Goal: Task Accomplishment & Management: Use online tool/utility

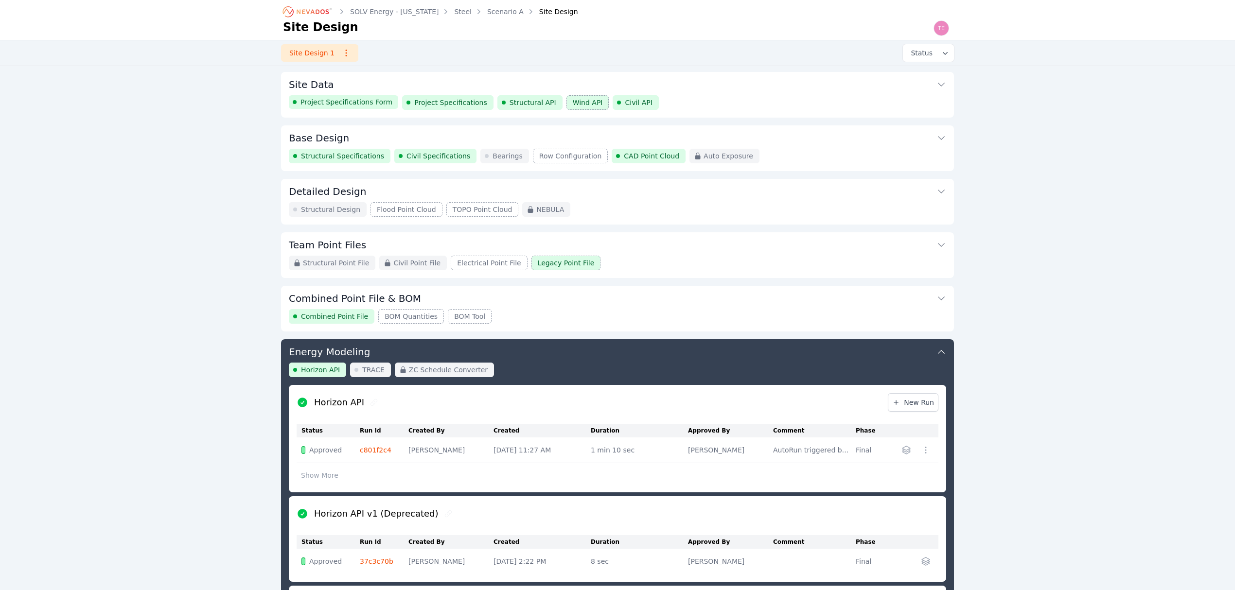
scroll to position [250, 0]
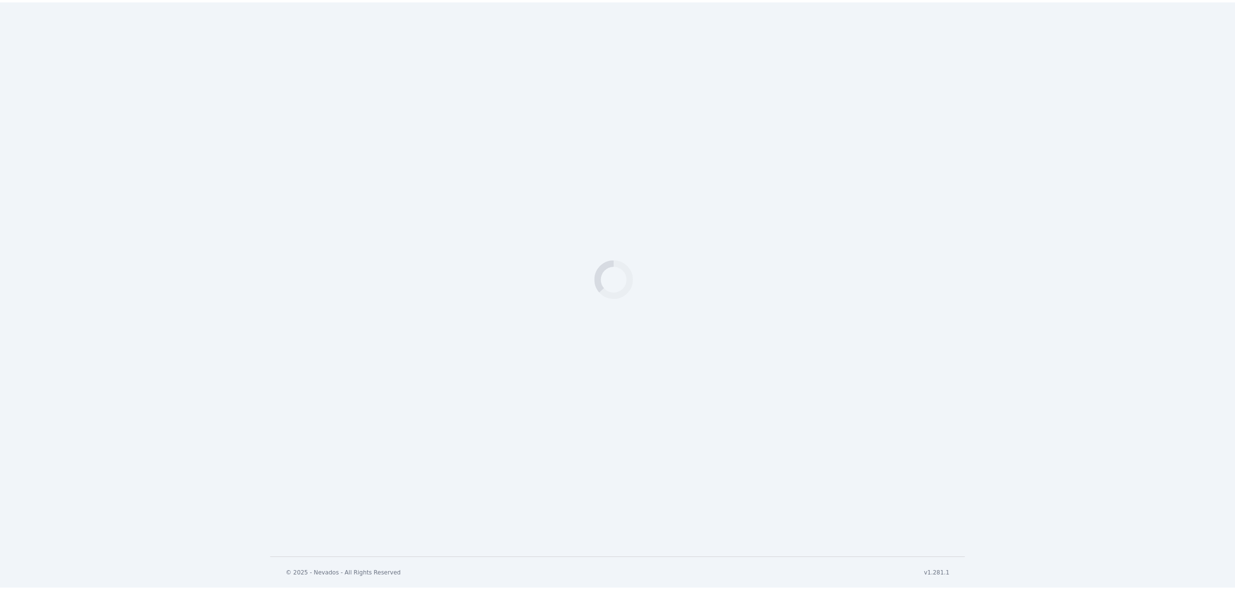
scroll to position [250, 0]
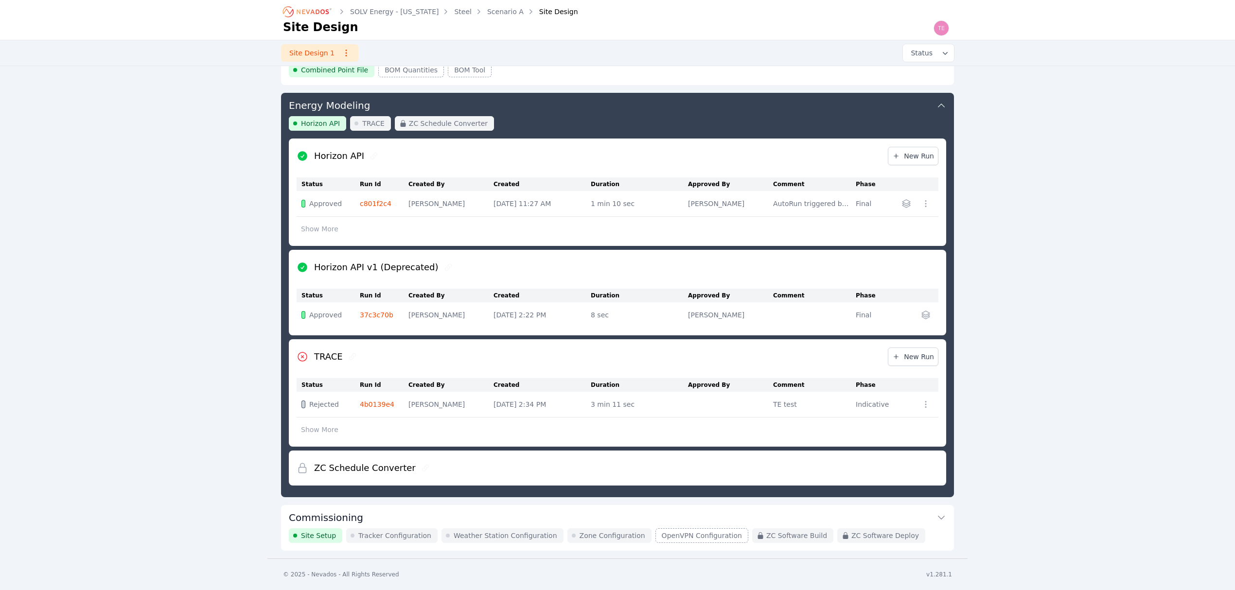
click at [594, 512] on button "Commissioning" at bounding box center [618, 516] width 658 height 23
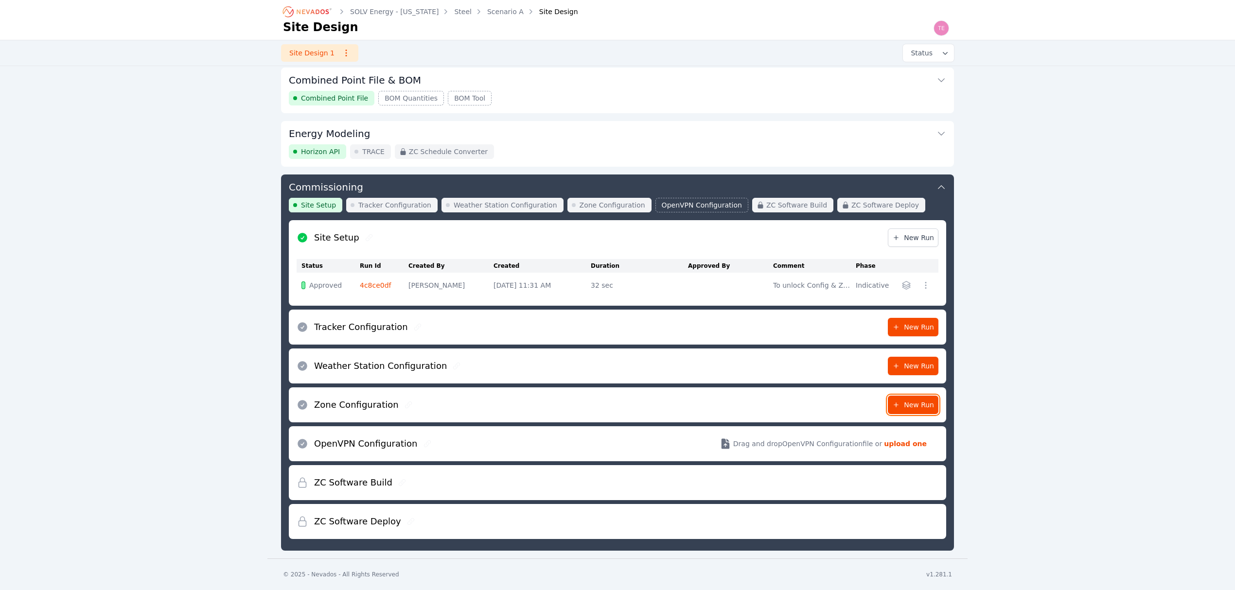
click at [902, 396] on link "New Run" at bounding box center [913, 405] width 51 height 18
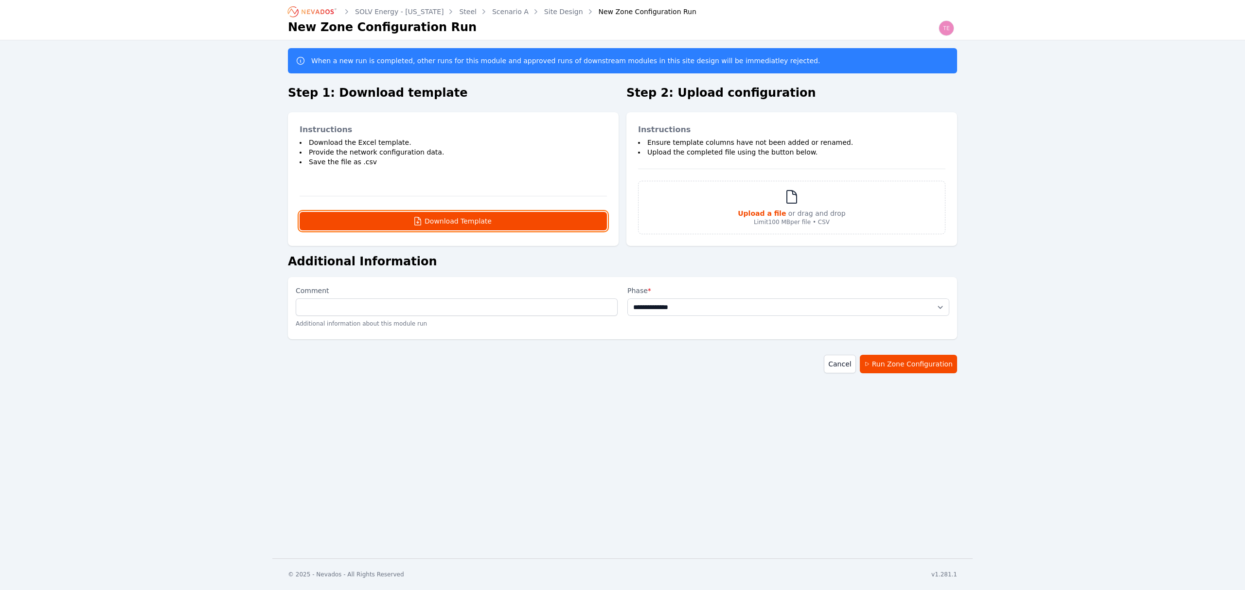
click at [460, 226] on button "Download Template" at bounding box center [453, 221] width 307 height 18
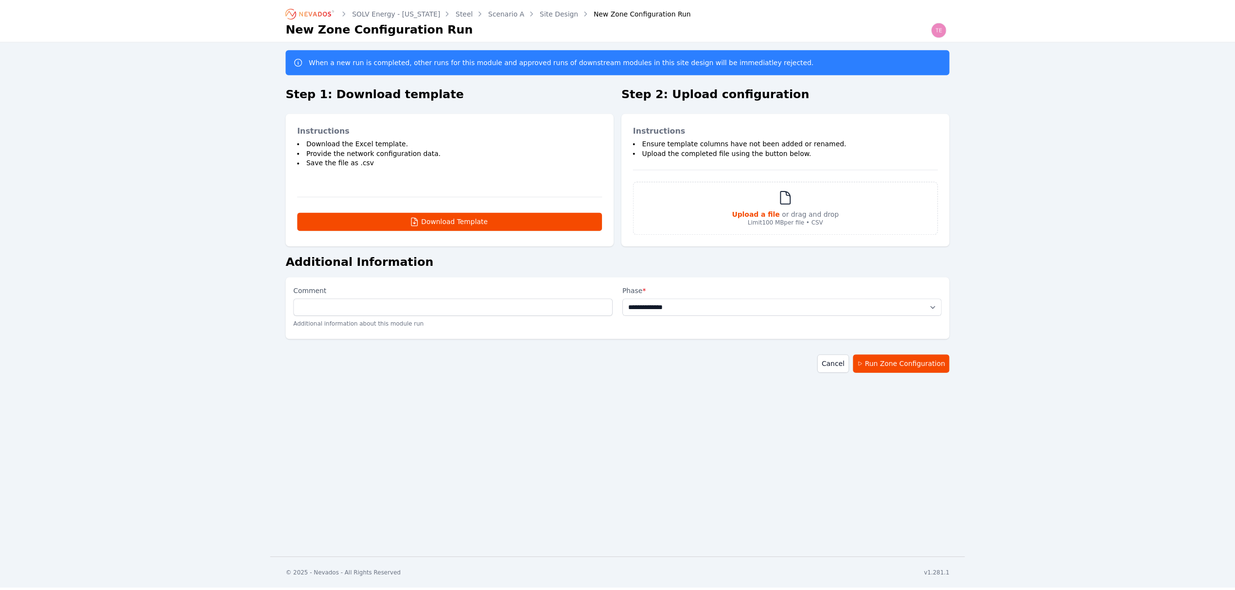
scroll to position [221, 0]
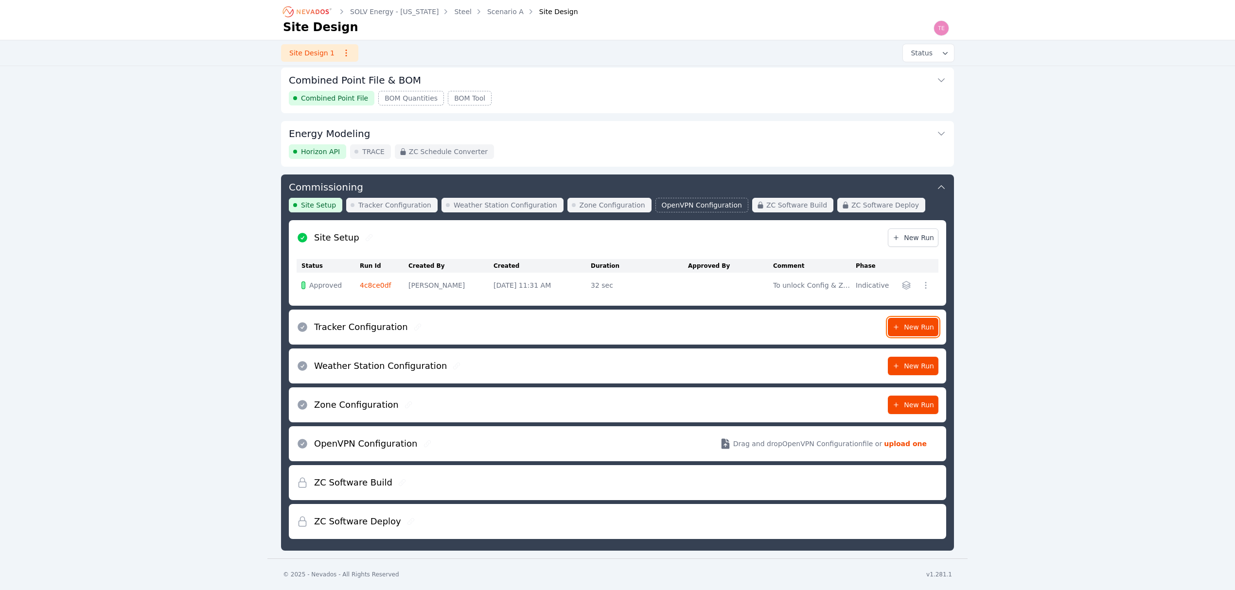
click at [923, 325] on span "New Run" at bounding box center [914, 327] width 42 height 10
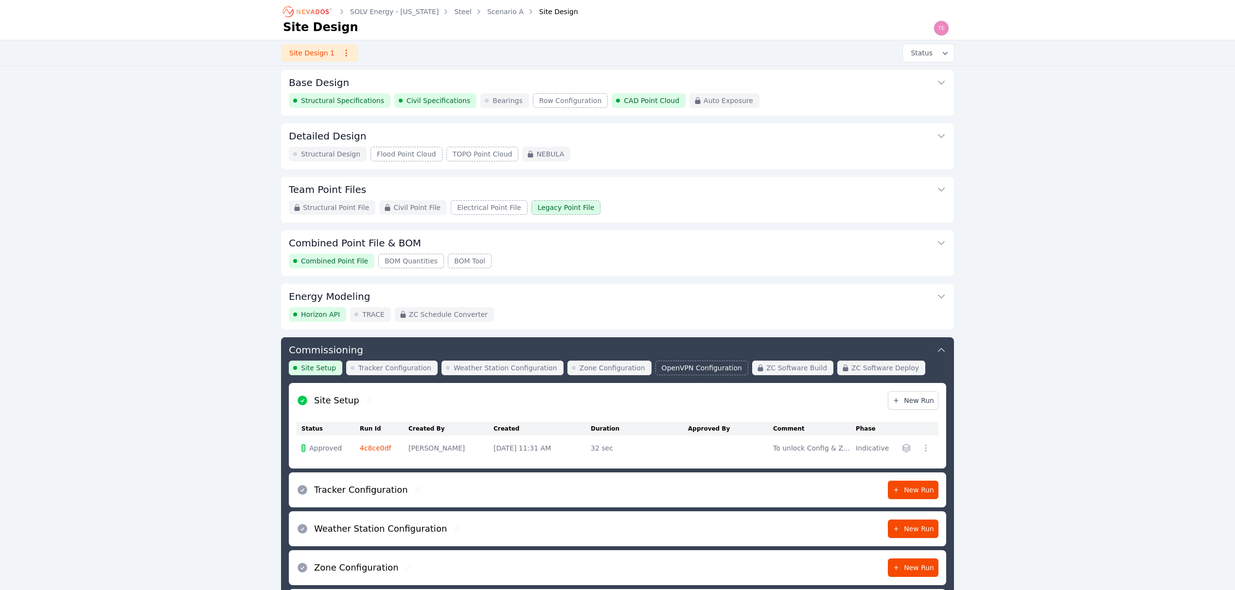
scroll to position [26, 0]
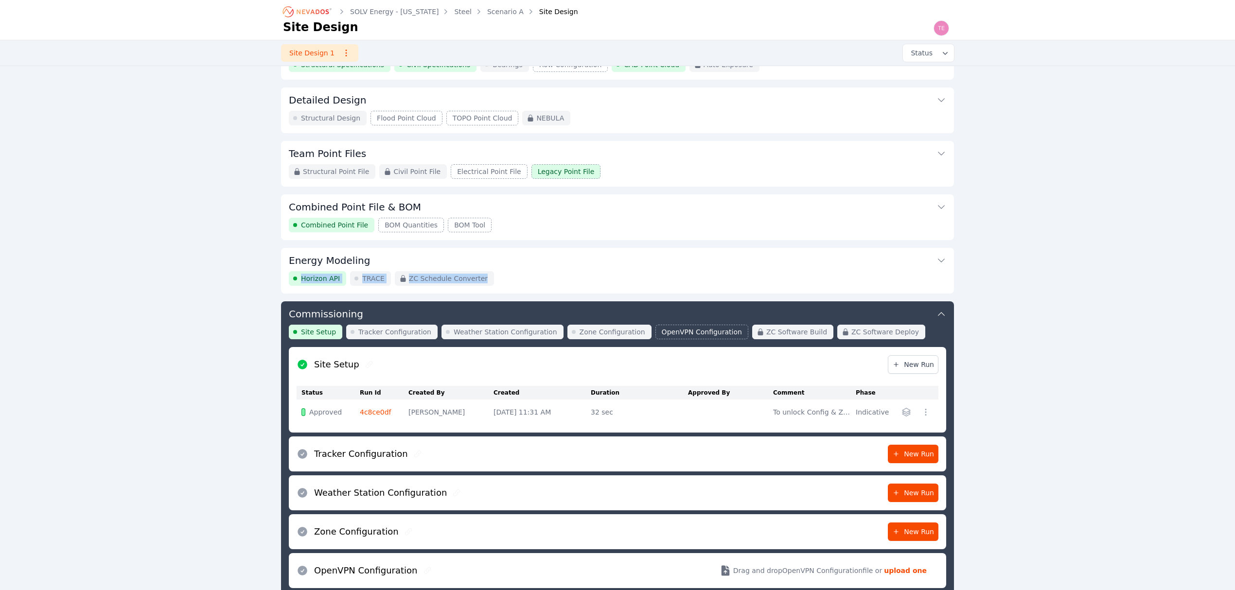
click at [574, 271] on div "Energy Modeling Horizon API TRACE ZC Schedule Converter" at bounding box center [617, 271] width 673 height 46
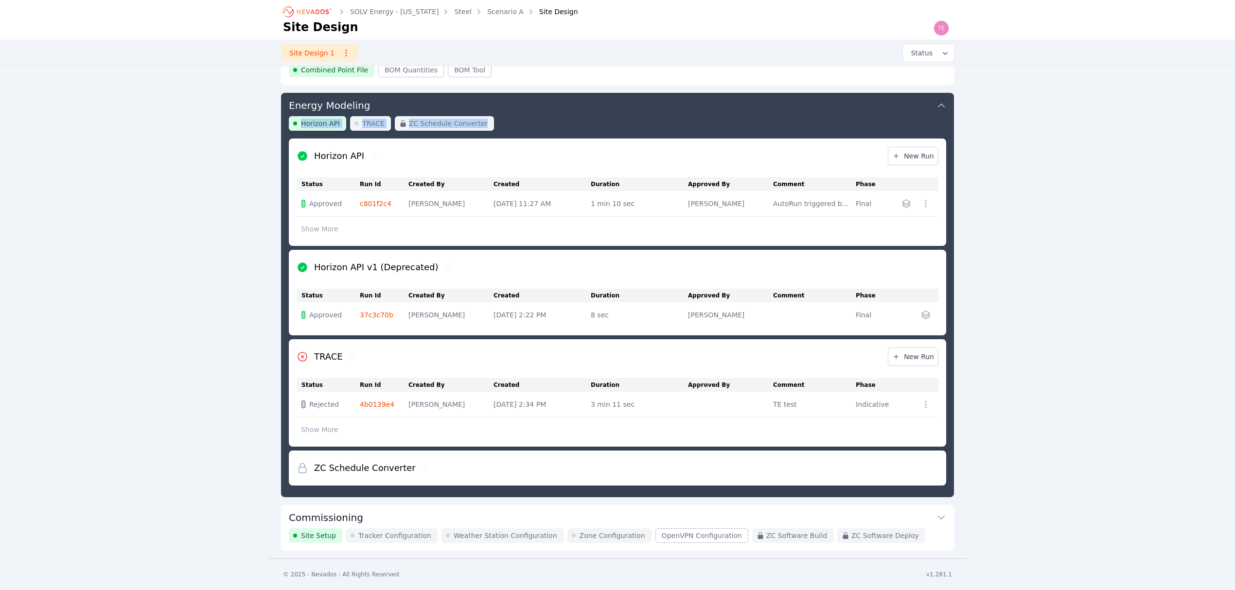
click at [625, 109] on button "Energy Modeling" at bounding box center [618, 104] width 658 height 23
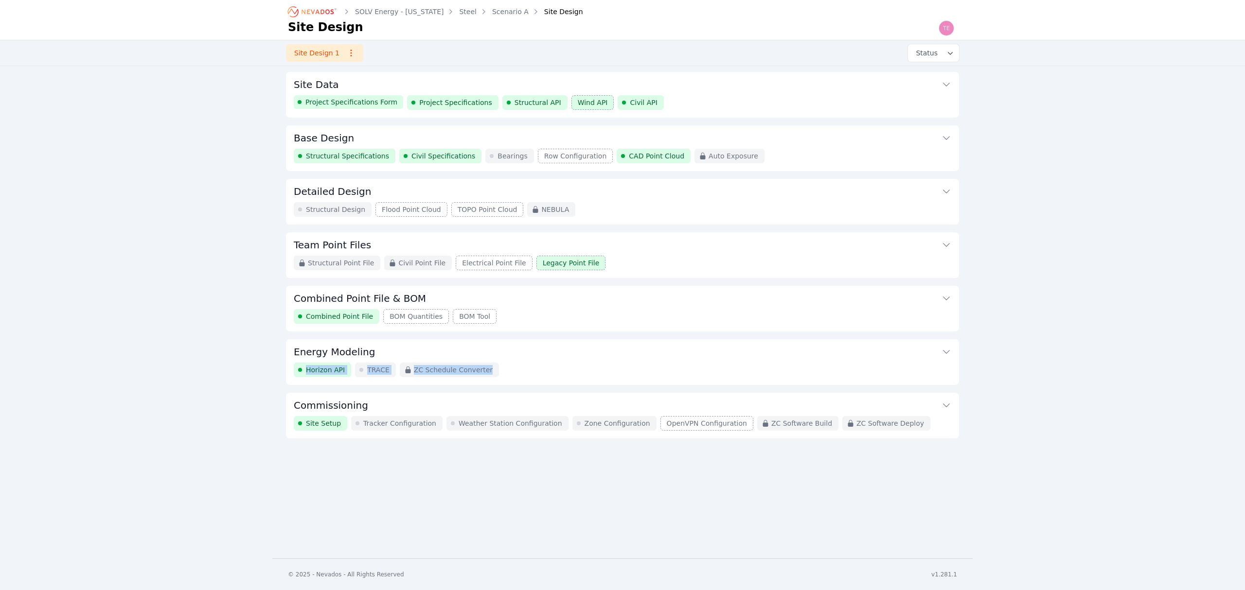
click at [604, 409] on button "Commissioning" at bounding box center [623, 404] width 658 height 23
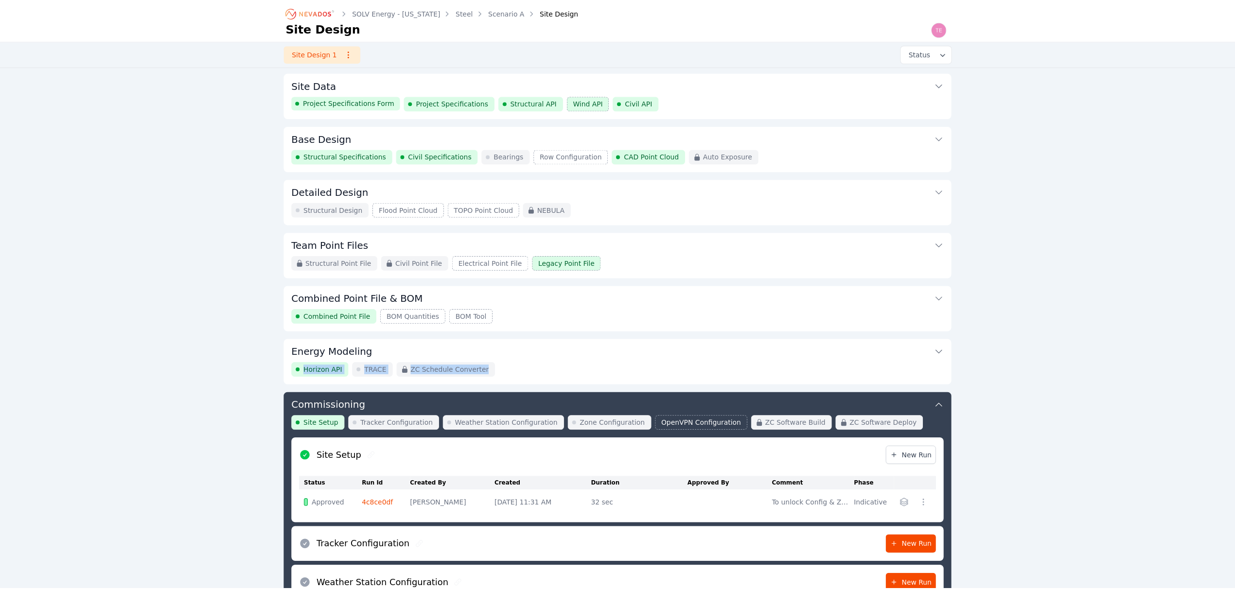
scroll to position [221, 0]
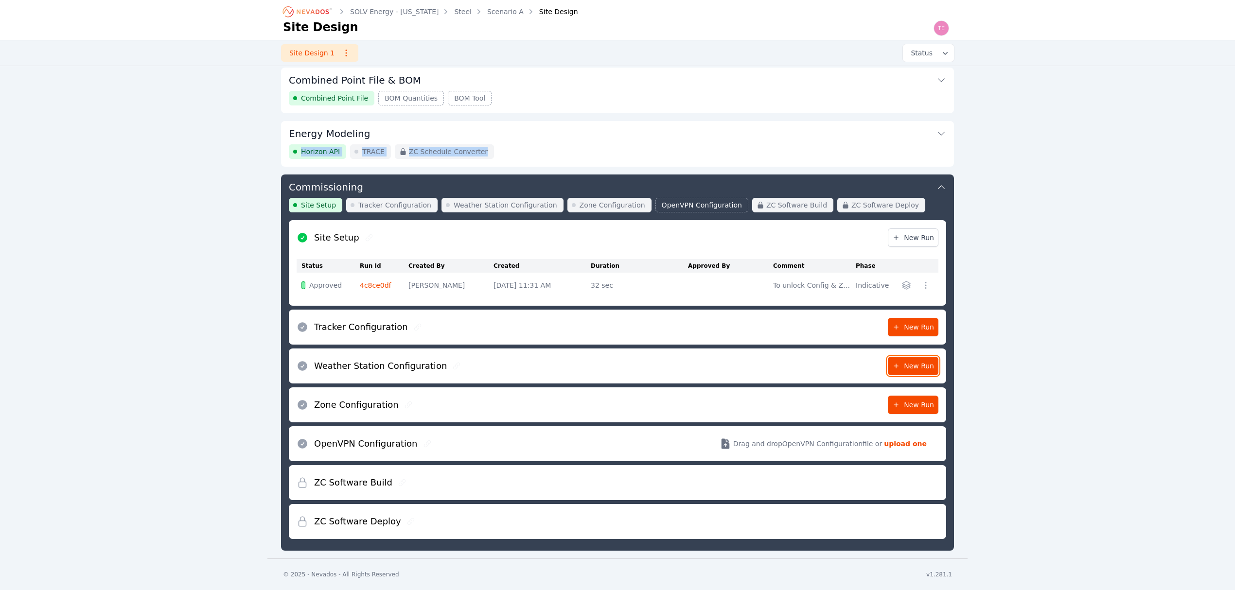
click at [905, 368] on span "New Run" at bounding box center [914, 366] width 42 height 10
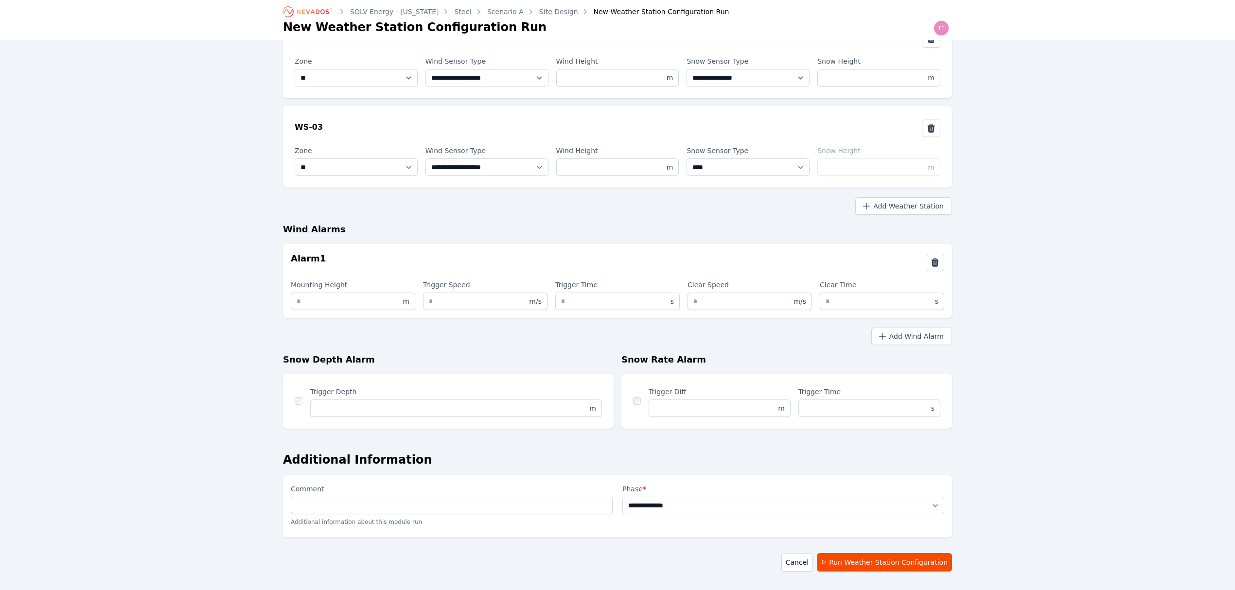
scroll to position [195, 0]
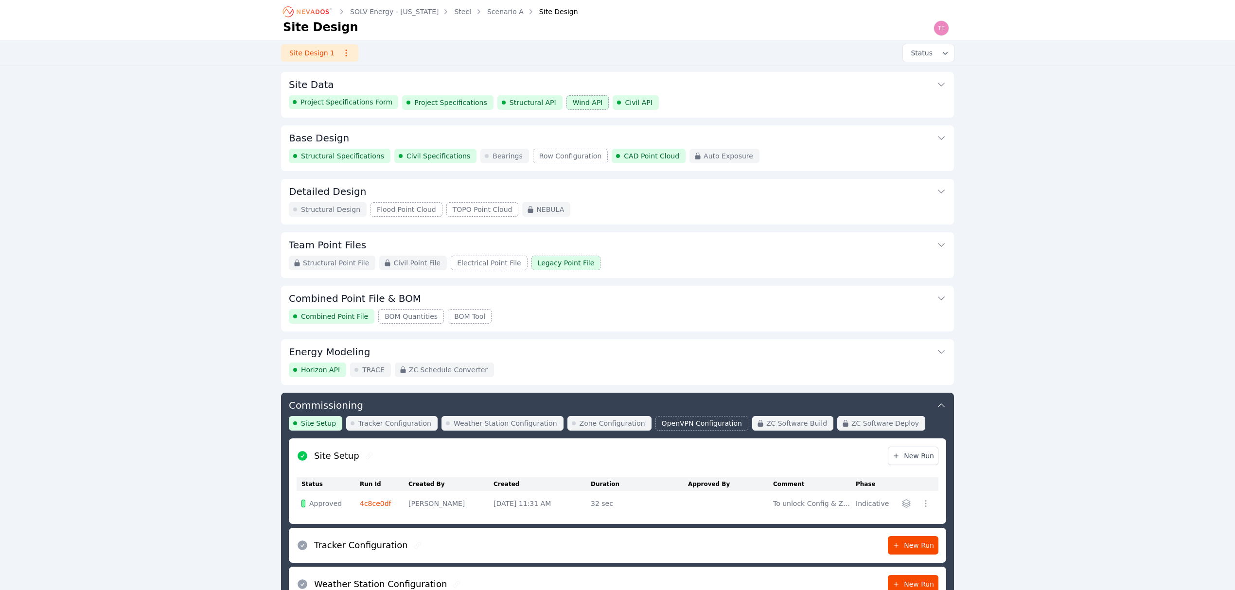
click at [189, 195] on div "SOLV Energy - Utah Steel Scenario A Site Design Site Design Site Design 1 Statu…" at bounding box center [617, 388] width 1235 height 777
drag, startPoint x: 168, startPoint y: 425, endPoint x: 193, endPoint y: 416, distance: 26.1
click at [168, 425] on div "SOLV Energy - Utah Steel Scenario A Site Design Site Design Site Design 1 Statu…" at bounding box center [617, 388] width 1235 height 777
click at [522, 398] on button "Commissioning" at bounding box center [618, 404] width 658 height 23
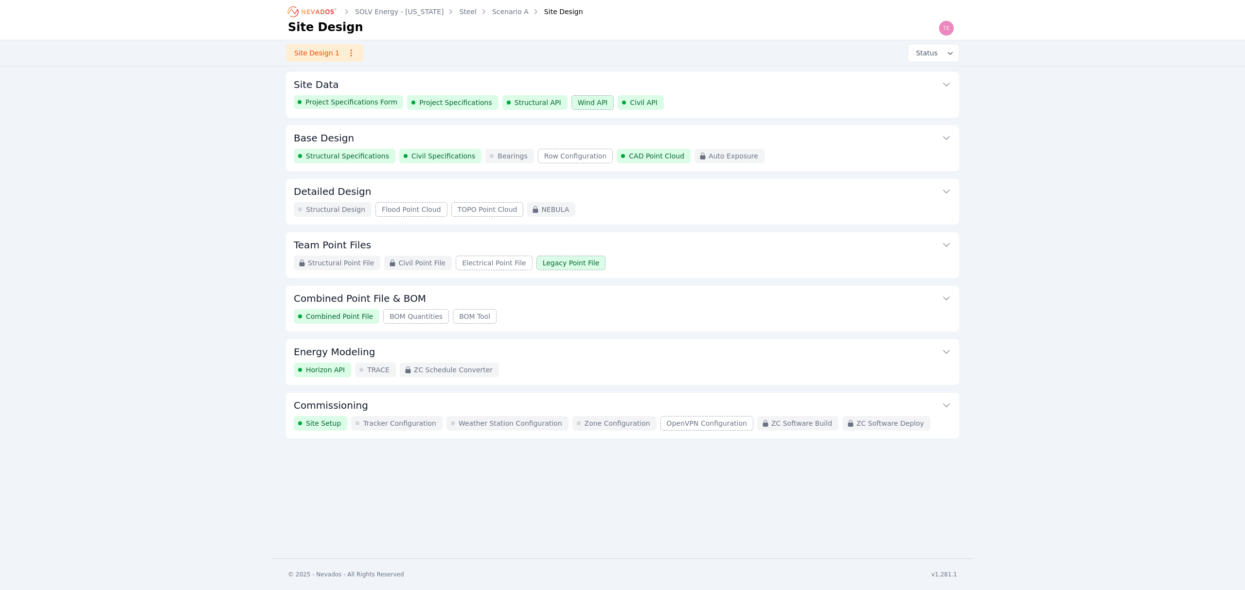
click at [492, 139] on button "Base Design" at bounding box center [623, 136] width 658 height 23
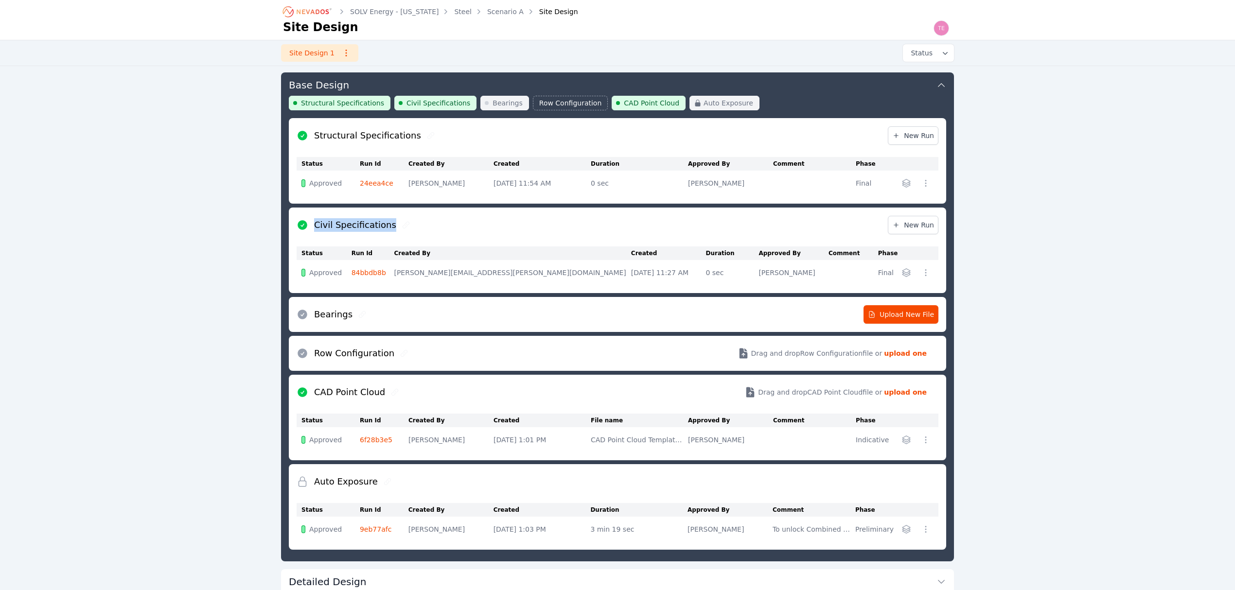
drag, startPoint x: 385, startPoint y: 226, endPoint x: 310, endPoint y: 228, distance: 75.4
click at [310, 228] on div "Civil Specifications" at bounding box center [354, 225] width 115 height 14
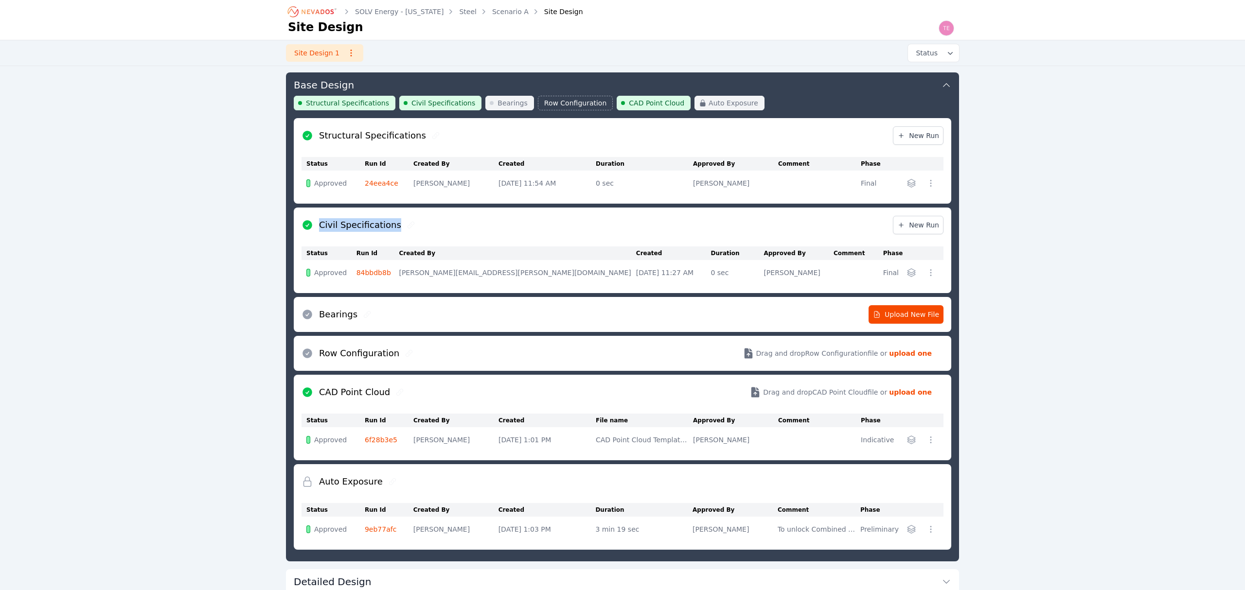
click at [926, 277] on icon "button" at bounding box center [931, 273] width 10 height 10
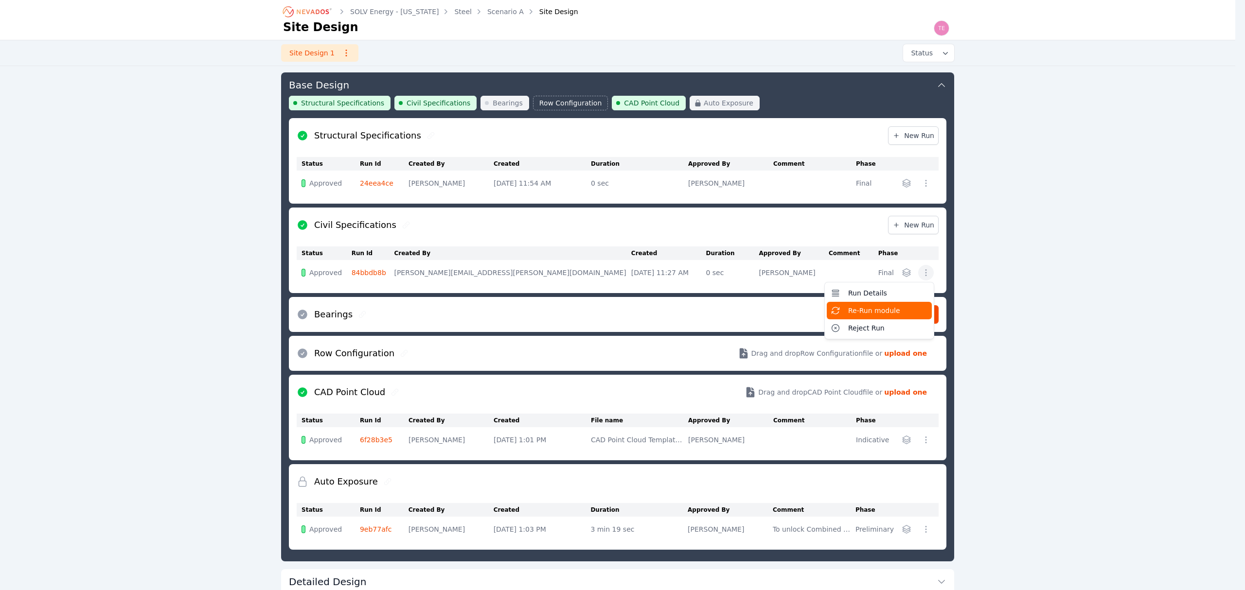
click at [878, 308] on span "Re-Run module" at bounding box center [874, 311] width 52 height 10
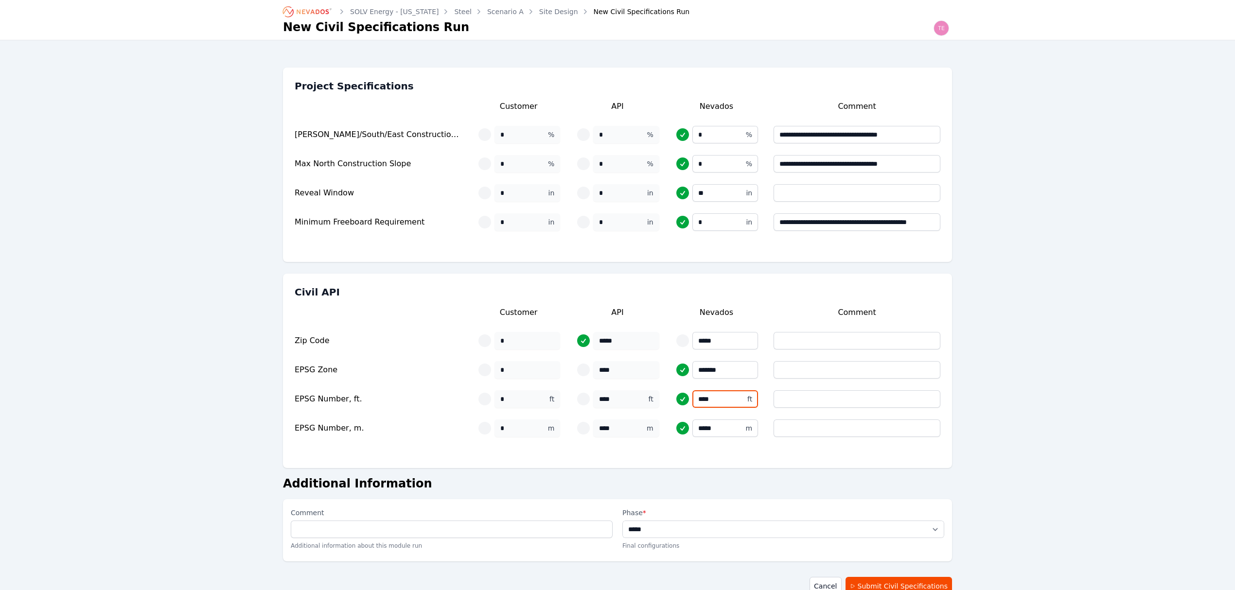
drag, startPoint x: 726, startPoint y: 397, endPoint x: 690, endPoint y: 400, distance: 36.1
click at [690, 400] on div "**** ft" at bounding box center [716, 400] width 83 height 18
click at [826, 580] on link "Cancel" at bounding box center [826, 586] width 32 height 18
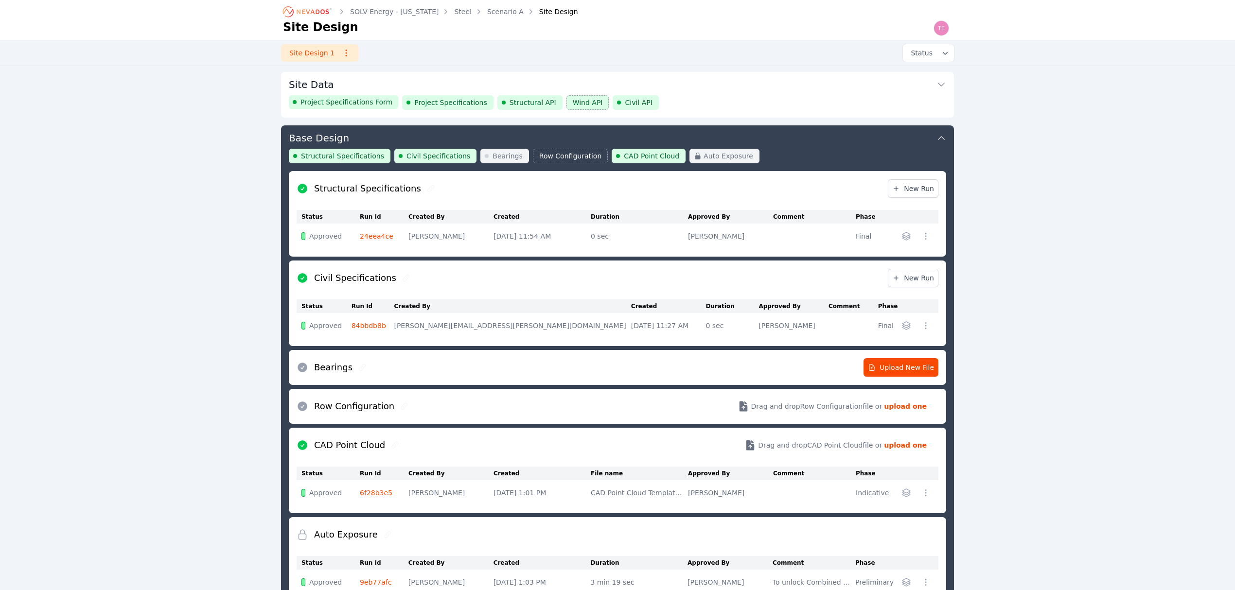
click at [372, 238] on link "24eea4ce" at bounding box center [377, 236] width 34 height 8
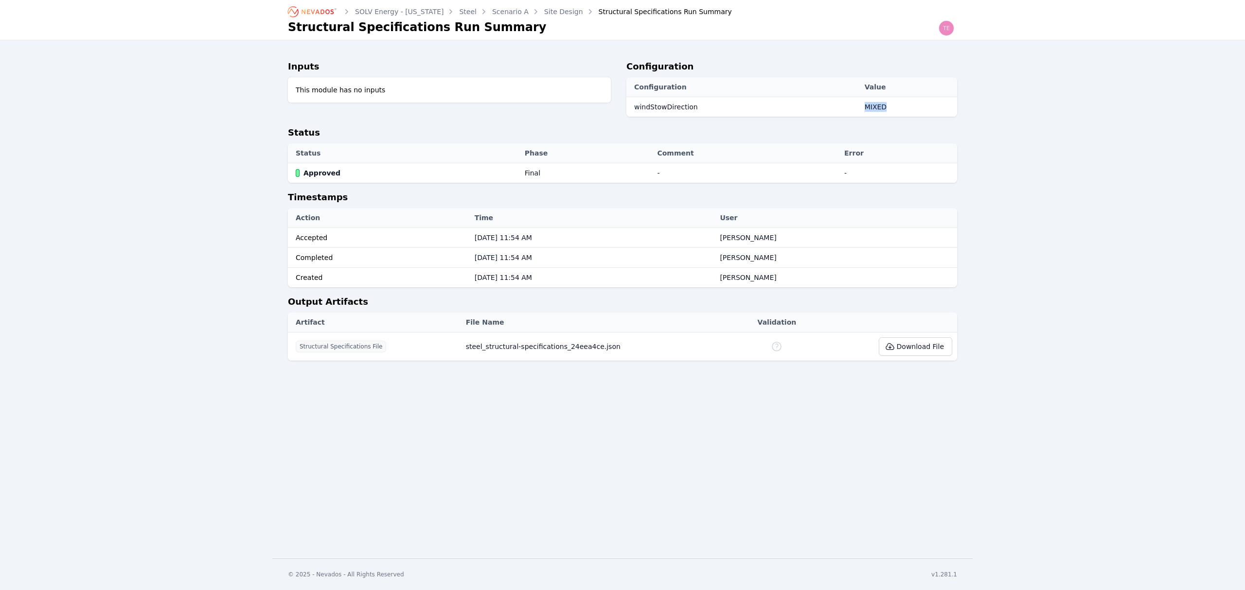
drag, startPoint x: 882, startPoint y: 110, endPoint x: 890, endPoint y: 110, distance: 7.3
click at [890, 110] on tr "windStowDirection MIXED" at bounding box center [791, 107] width 331 height 20
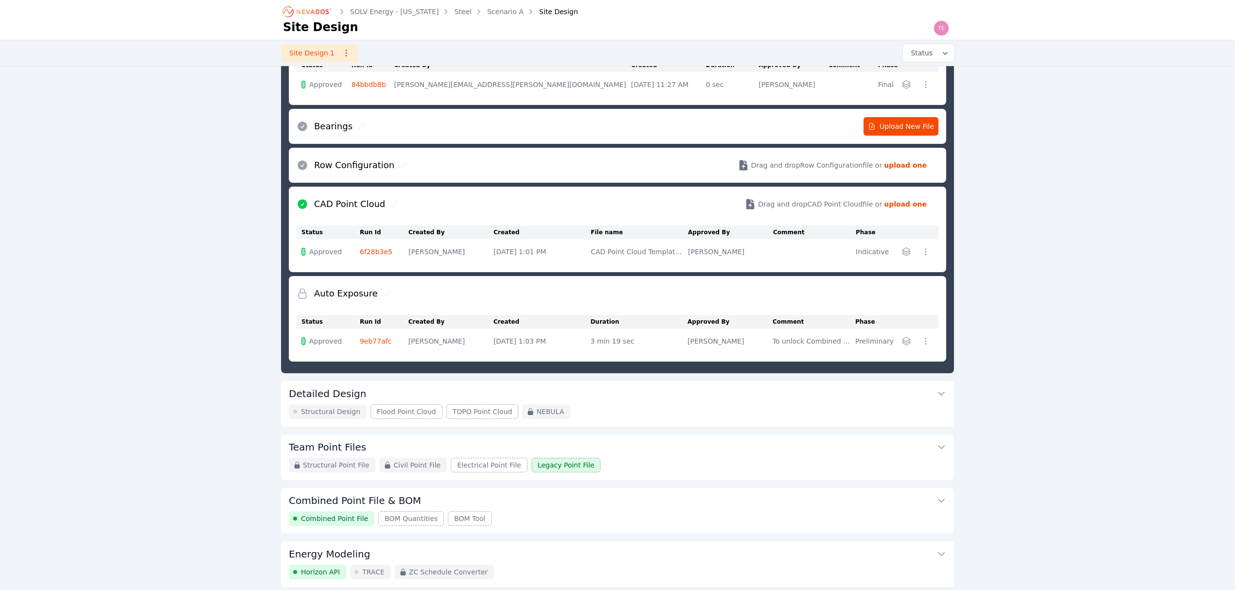
scroll to position [318, 0]
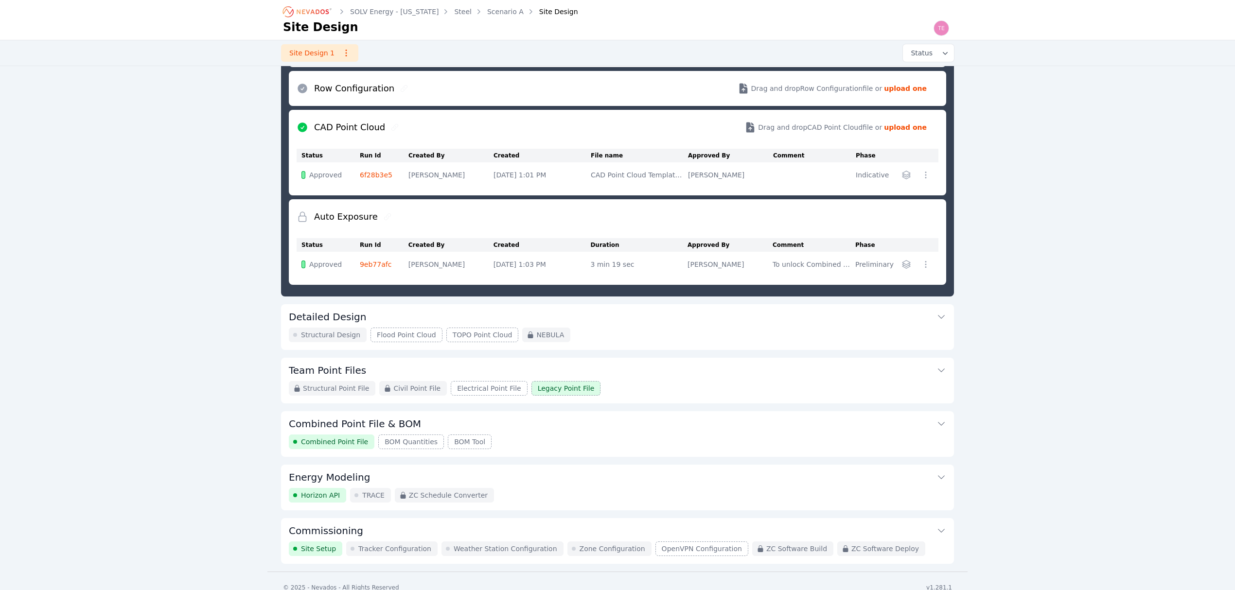
click at [614, 375] on button "Team Point Files" at bounding box center [618, 369] width 658 height 23
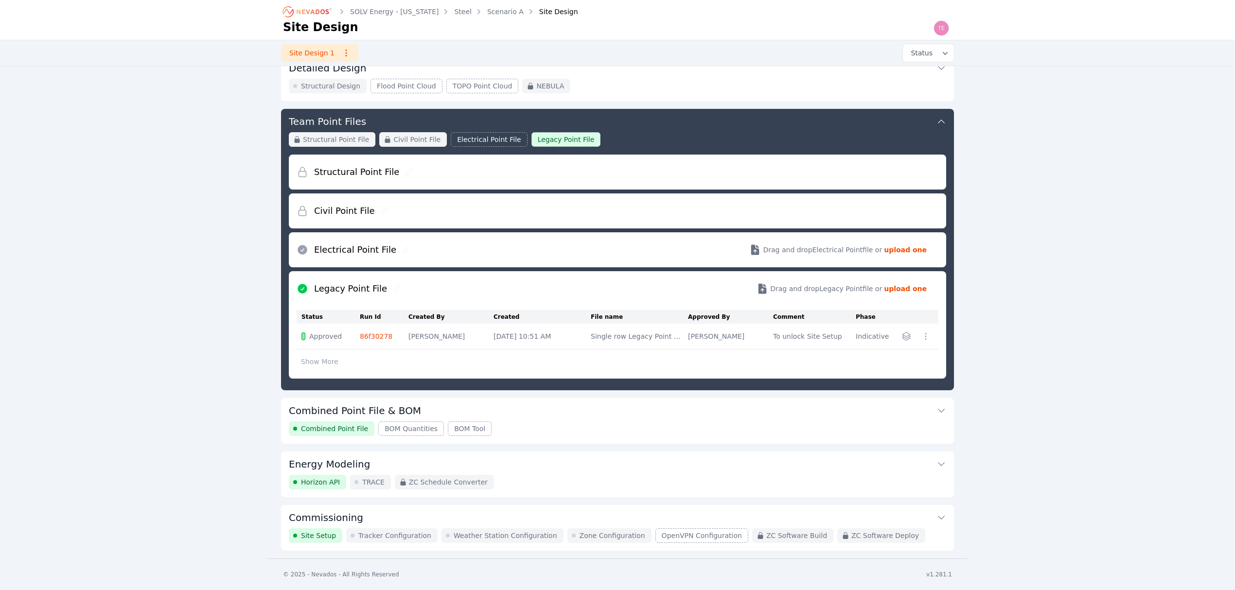
click at [635, 423] on div "Combined Point File BOM Quantities BOM Tool" at bounding box center [618, 429] width 658 height 15
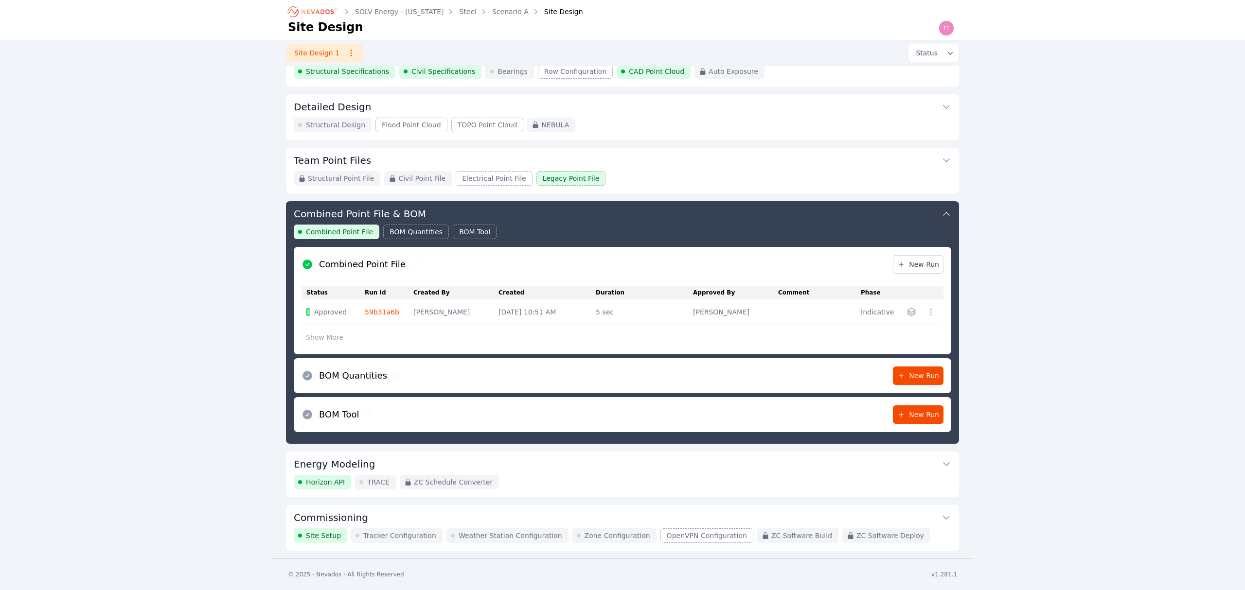
click at [907, 310] on icon "button" at bounding box center [912, 312] width 10 height 10
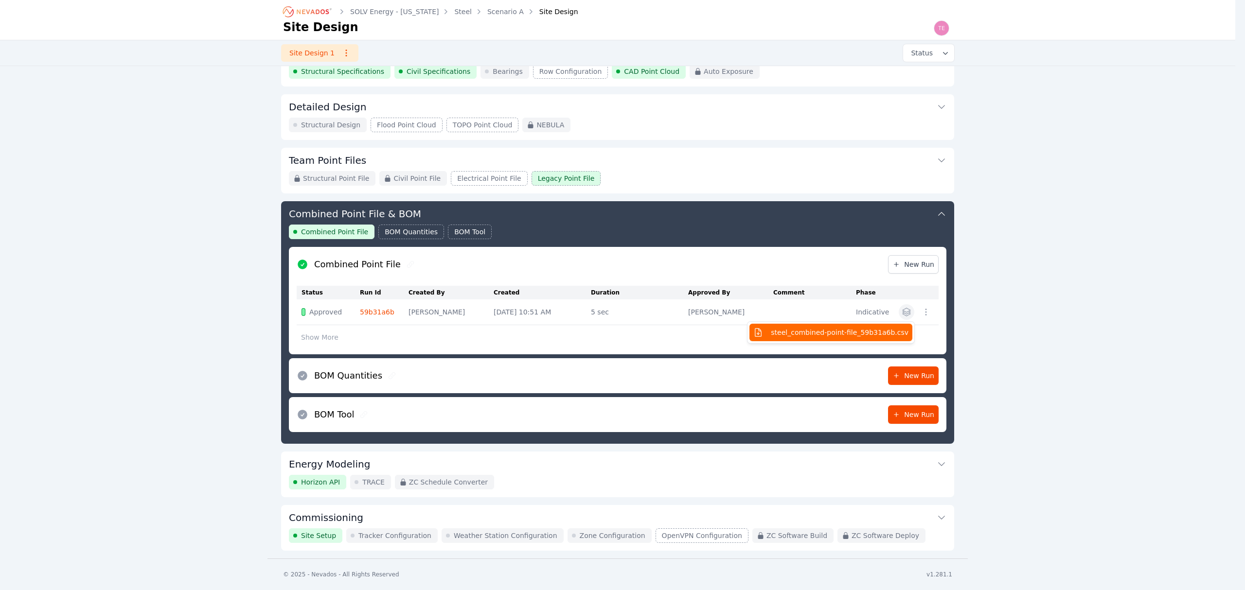
click at [878, 331] on span "steel_combined-point-file_59b31a6b.csv" at bounding box center [840, 333] width 138 height 10
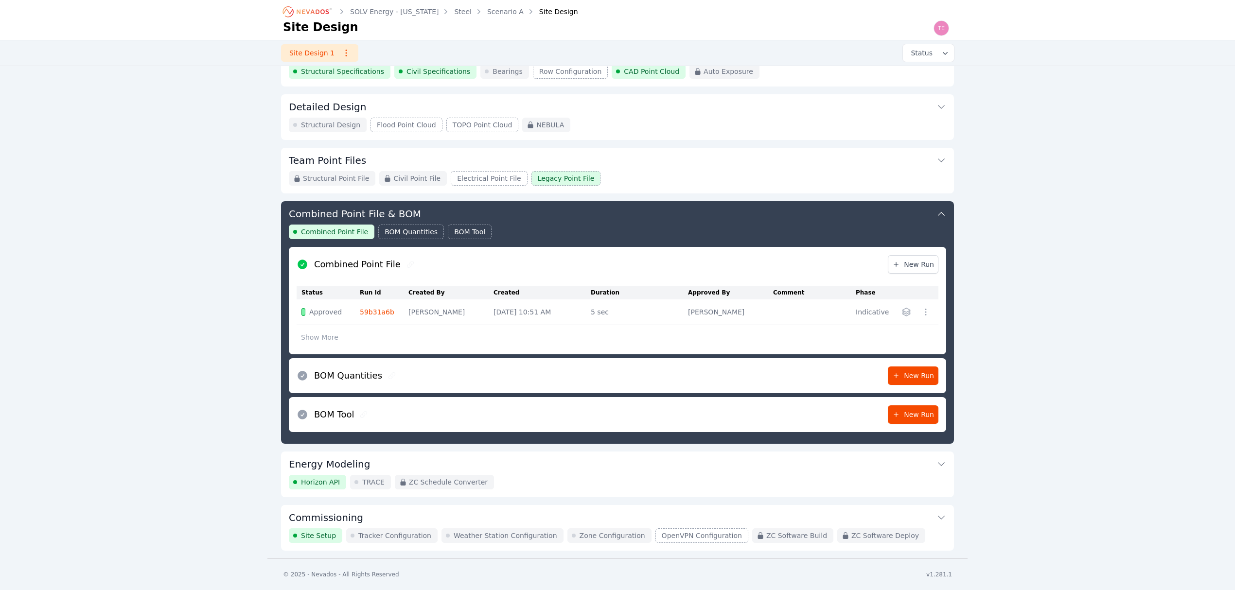
click at [524, 513] on button "Commissioning" at bounding box center [618, 516] width 658 height 23
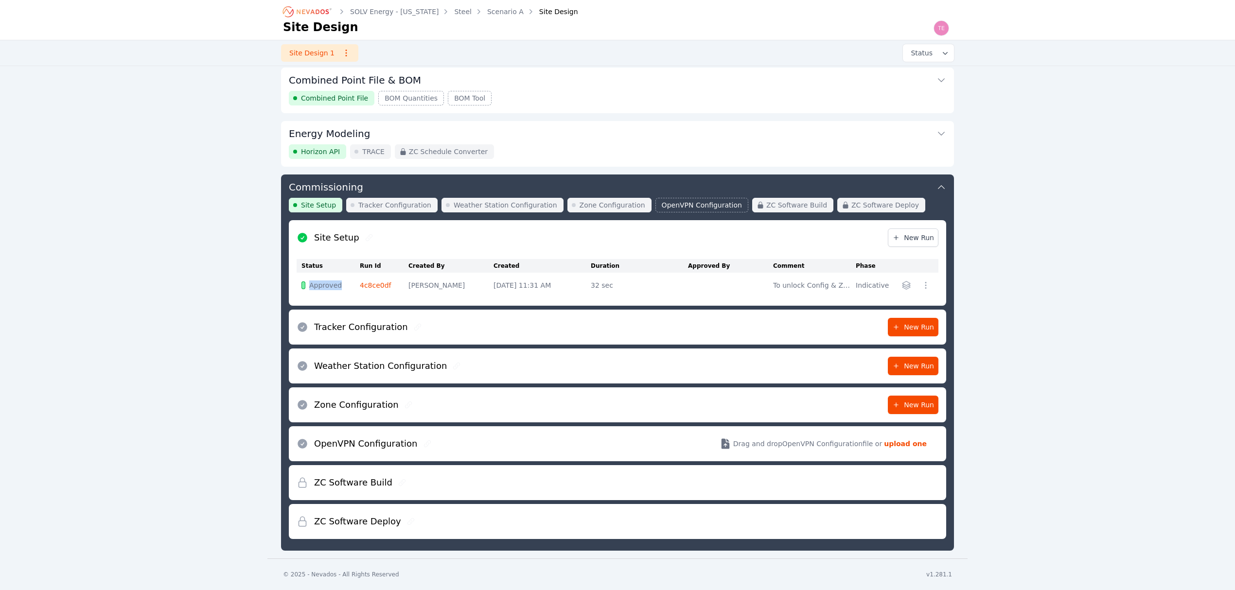
drag, startPoint x: 307, startPoint y: 285, endPoint x: 337, endPoint y: 284, distance: 29.7
click at [337, 284] on div "Approved" at bounding box center [322, 286] width 40 height 10
click at [907, 321] on link "New Run" at bounding box center [913, 327] width 51 height 18
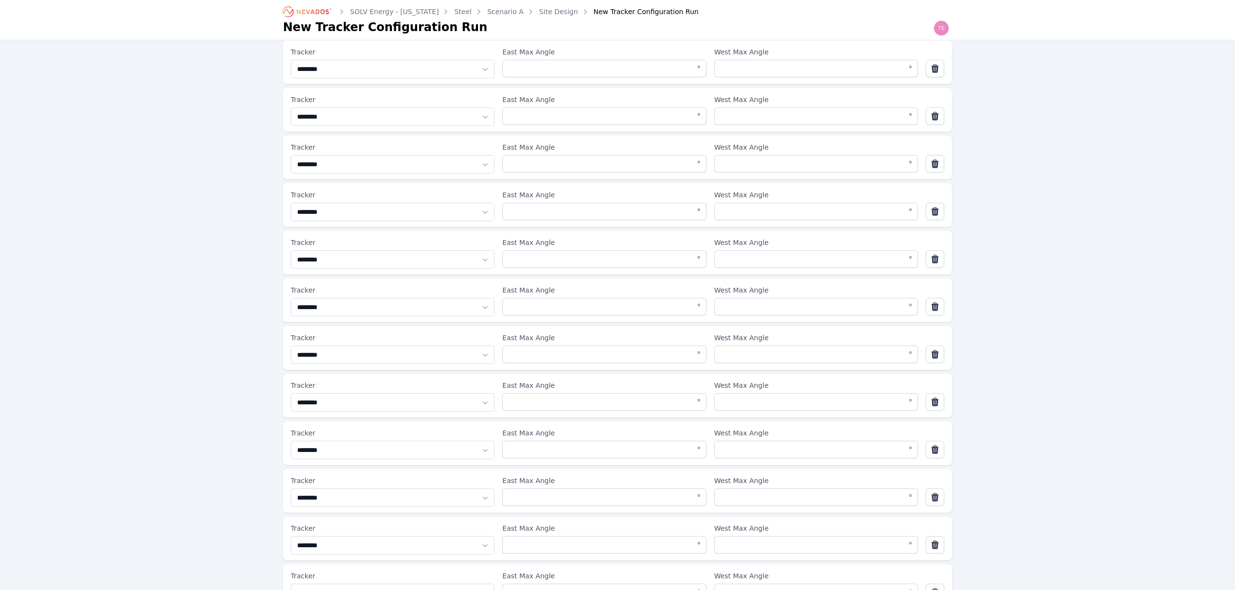
scroll to position [648, 0]
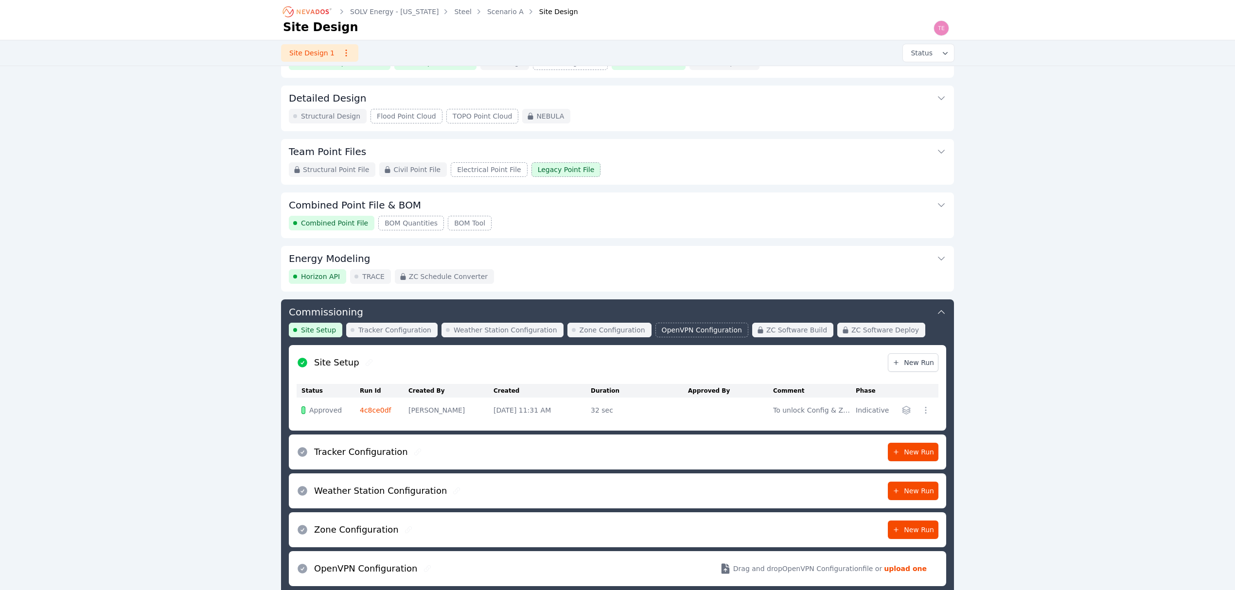
scroll to position [91, 0]
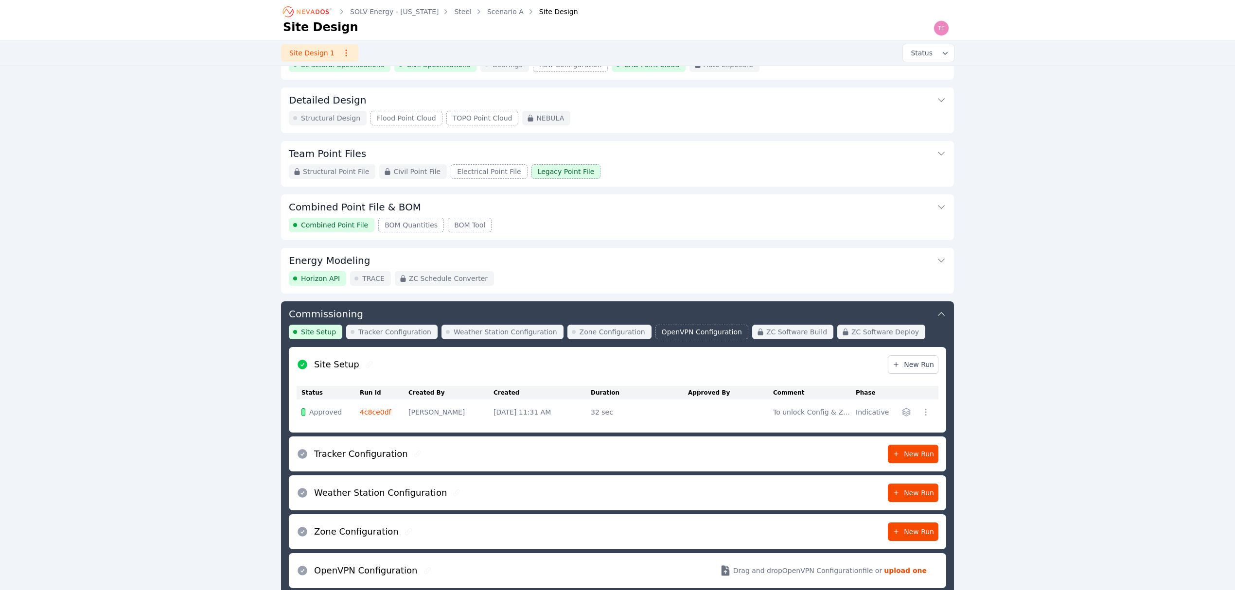
click at [524, 268] on button "Energy Modeling" at bounding box center [618, 259] width 658 height 23
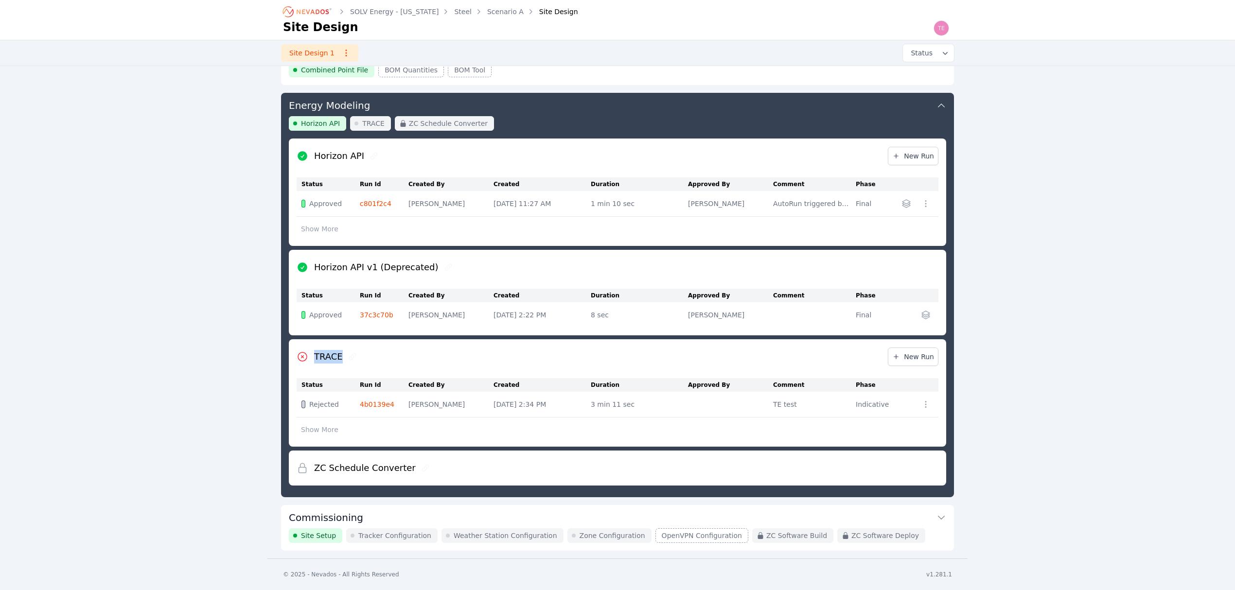
drag, startPoint x: 315, startPoint y: 357, endPoint x: 345, endPoint y: 360, distance: 30.3
click at [345, 360] on div "TRACE" at bounding box center [328, 357] width 62 height 14
click at [571, 108] on button "Energy Modeling" at bounding box center [618, 104] width 658 height 23
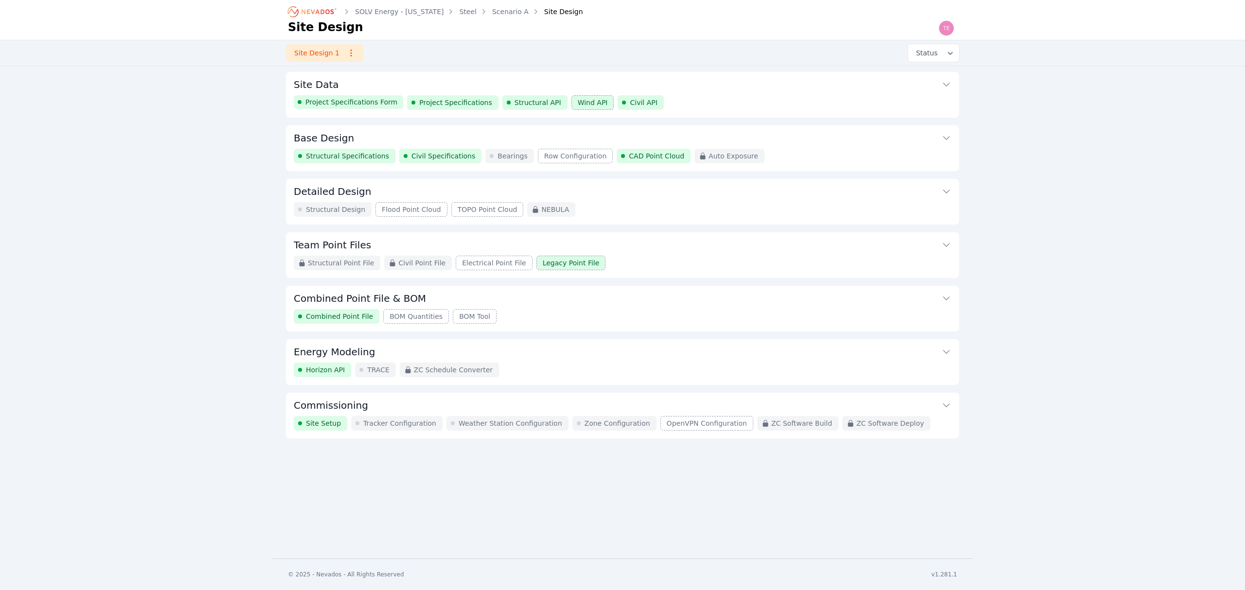
click at [513, 350] on button "Energy Modeling" at bounding box center [623, 350] width 658 height 23
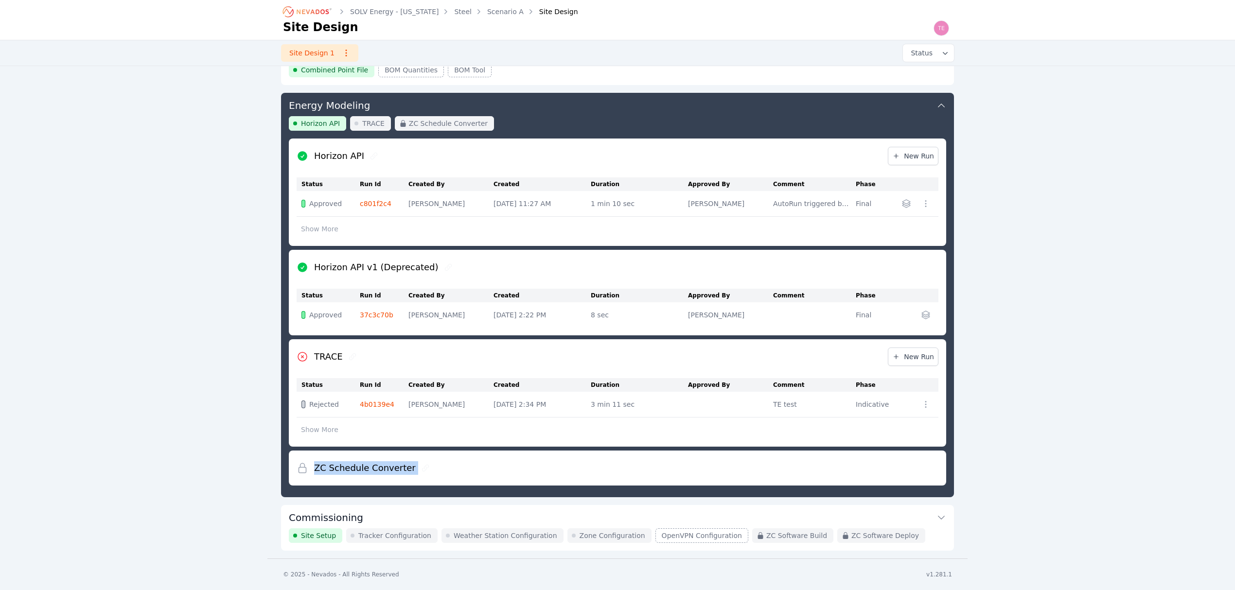
drag, startPoint x: 340, startPoint y: 464, endPoint x: 431, endPoint y: 463, distance: 90.5
click at [431, 463] on div "ZC Schedule Converter" at bounding box center [618, 468] width 642 height 35
click at [549, 124] on div "Horizon API TRACE ZC Schedule Converter" at bounding box center [618, 127] width 658 height 22
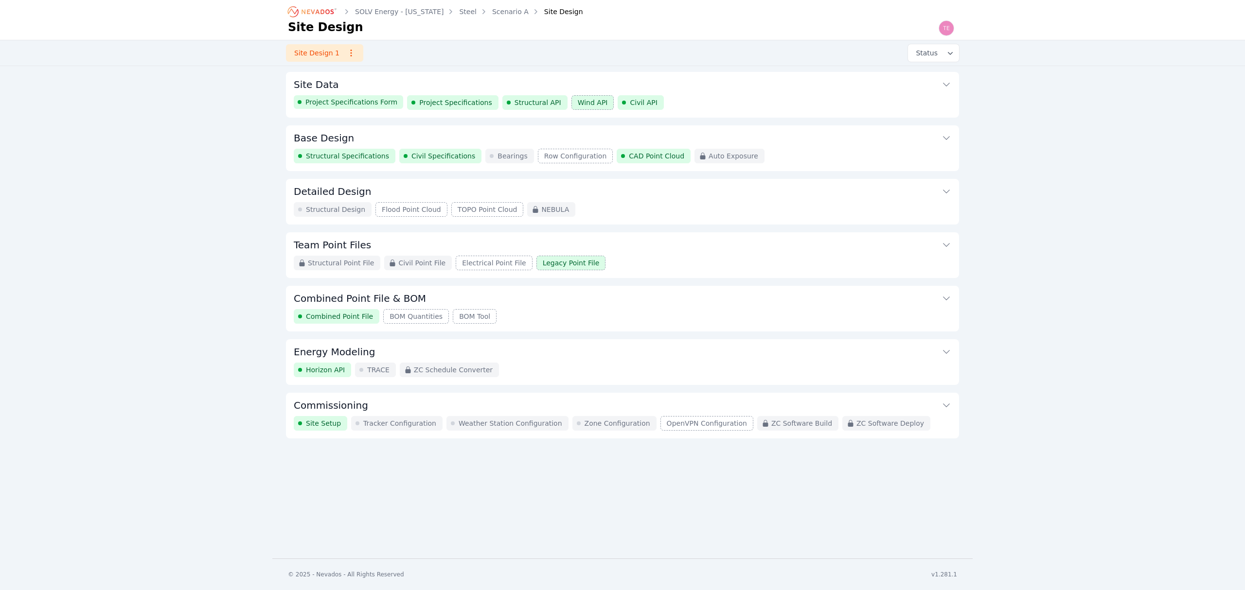
click at [504, 360] on button "Energy Modeling" at bounding box center [623, 350] width 658 height 23
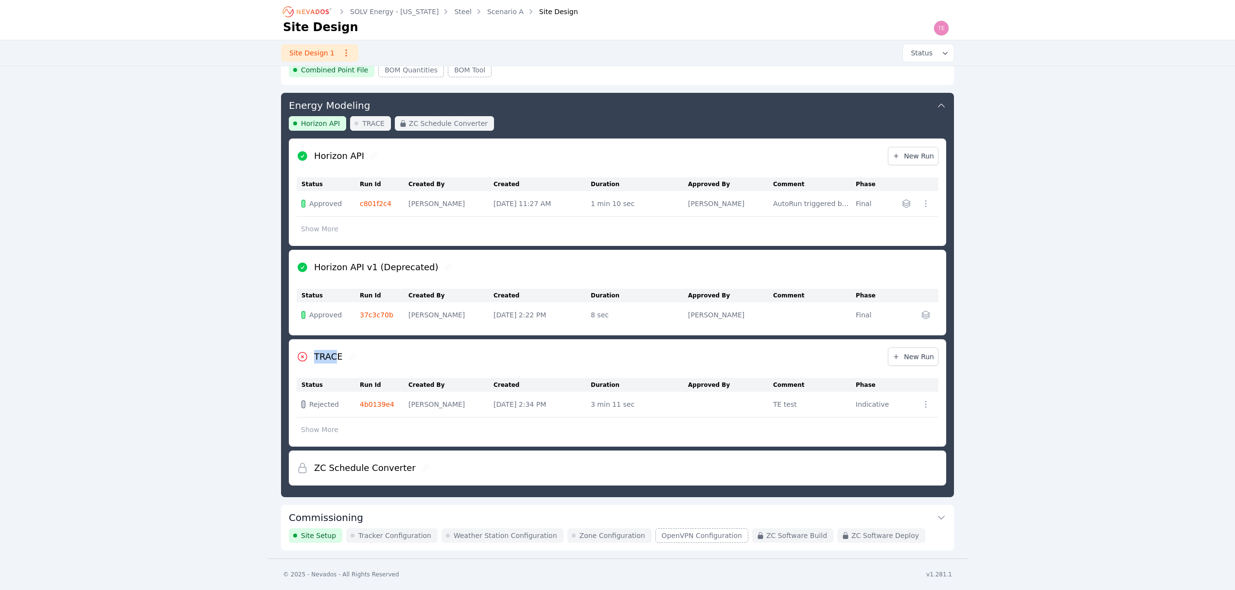
drag, startPoint x: 337, startPoint y: 357, endPoint x: 300, endPoint y: 355, distance: 37.0
click at [300, 355] on div "TRACE" at bounding box center [328, 357] width 62 height 14
click at [317, 353] on h2 "TRACE" at bounding box center [328, 357] width 29 height 14
click at [607, 519] on button "Commissioning" at bounding box center [618, 516] width 658 height 23
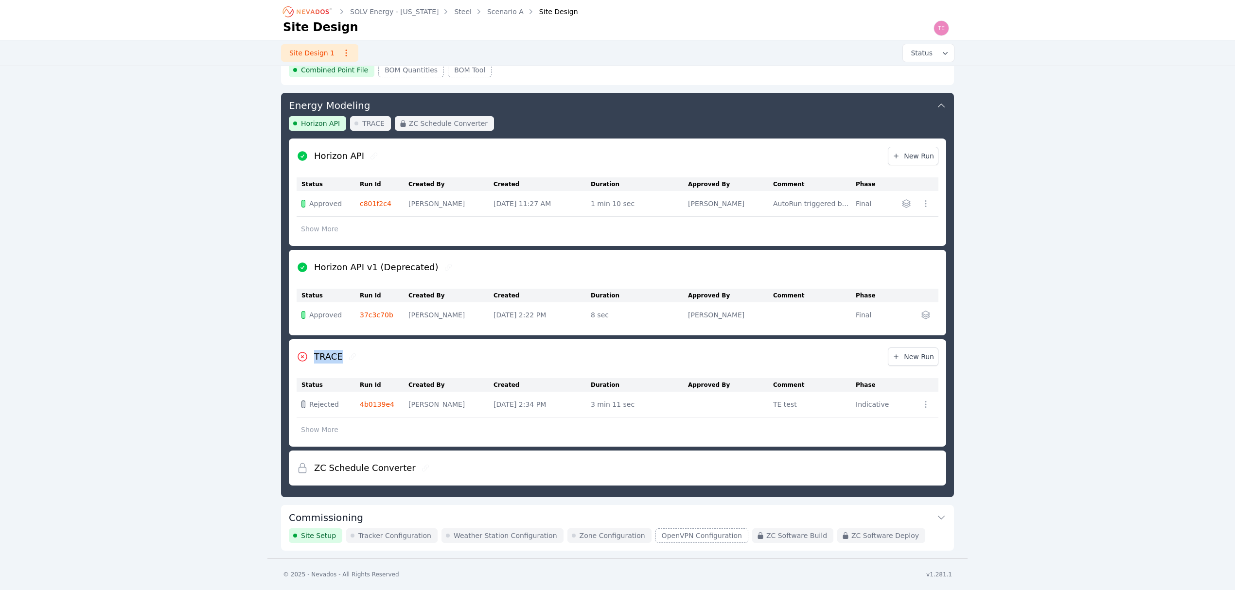
scroll to position [221, 0]
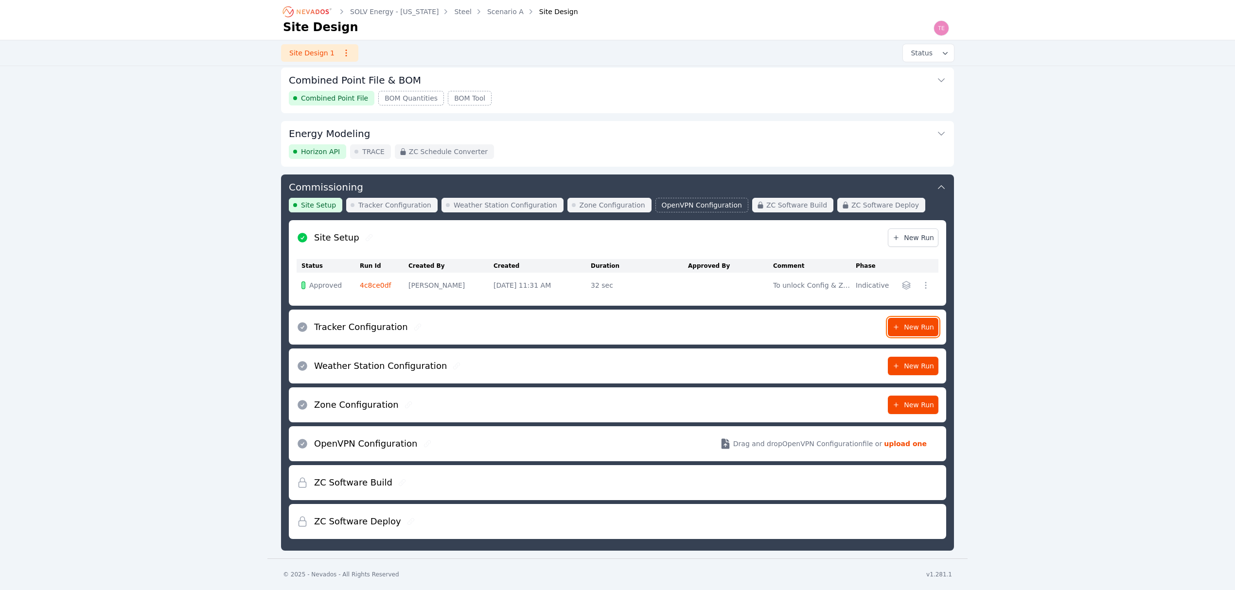
click at [907, 323] on span "New Run" at bounding box center [914, 327] width 42 height 10
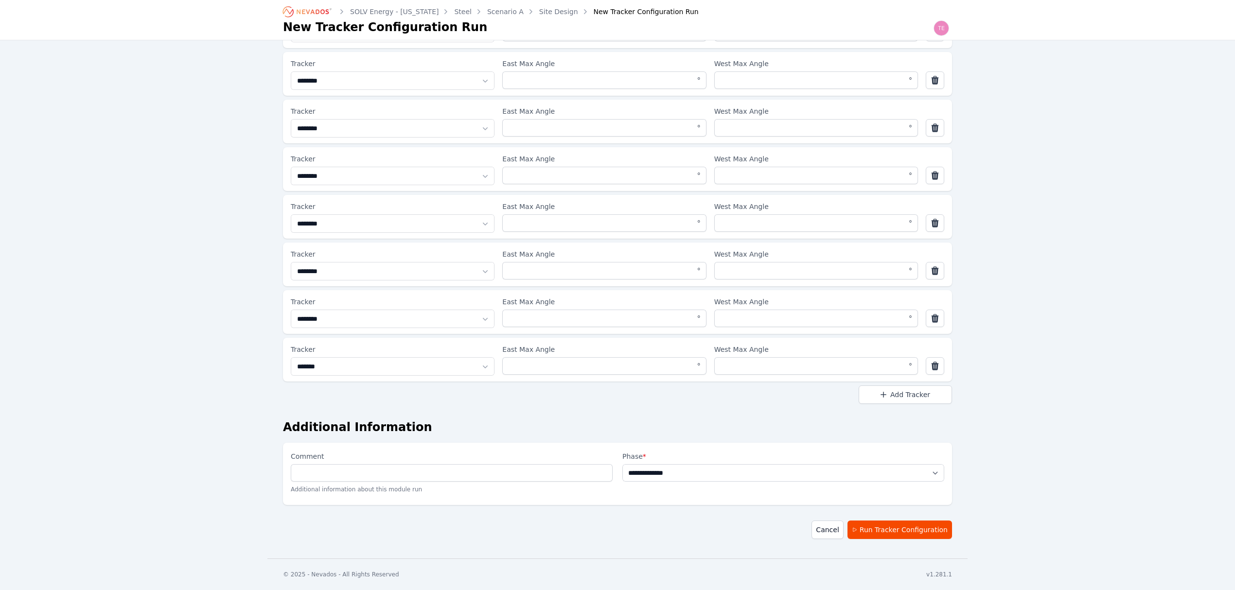
scroll to position [1956, 0]
click at [750, 479] on select "**********" at bounding box center [784, 473] width 322 height 18
select select "*****"
click at [623, 464] on select "**********" at bounding box center [784, 473] width 322 height 18
click at [539, 482] on p "Additional information about this module run" at bounding box center [452, 490] width 322 height 16
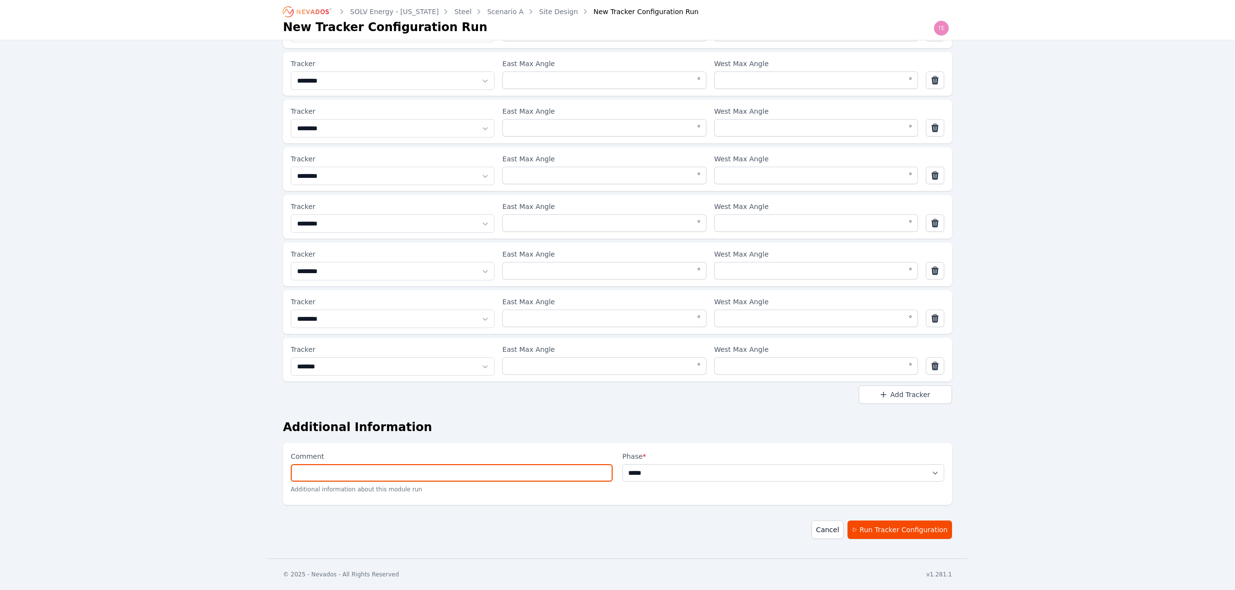
click at [532, 477] on input "Comment" at bounding box center [452, 473] width 322 height 18
type input "******"
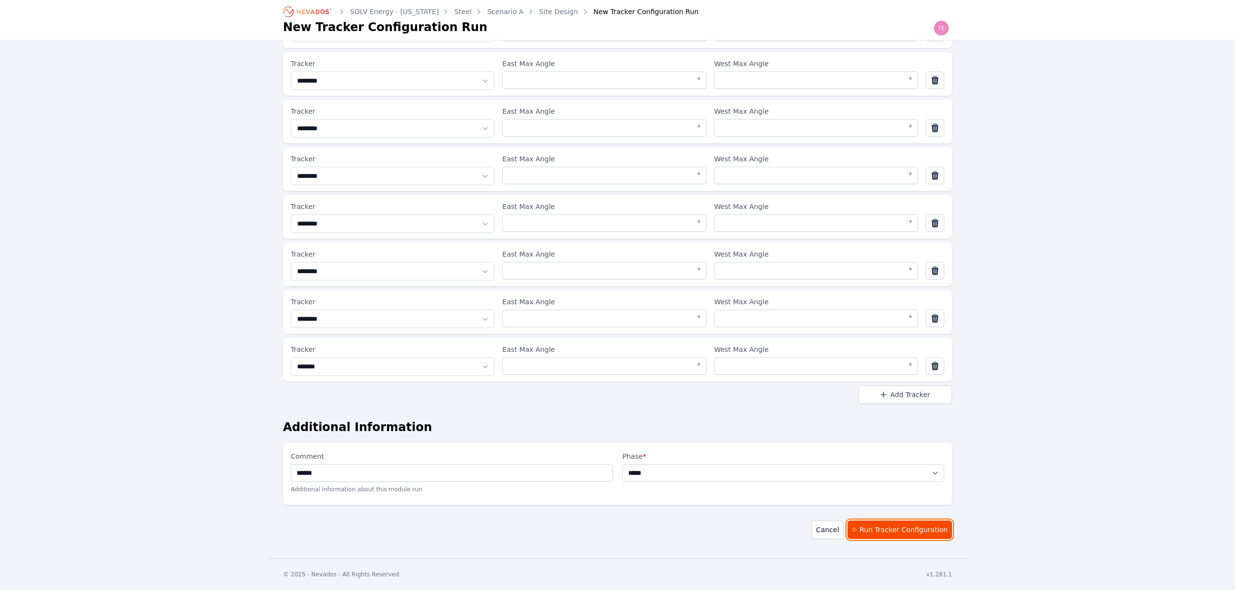
click at [907, 533] on button "Run Tracker Configuration" at bounding box center [900, 530] width 105 height 18
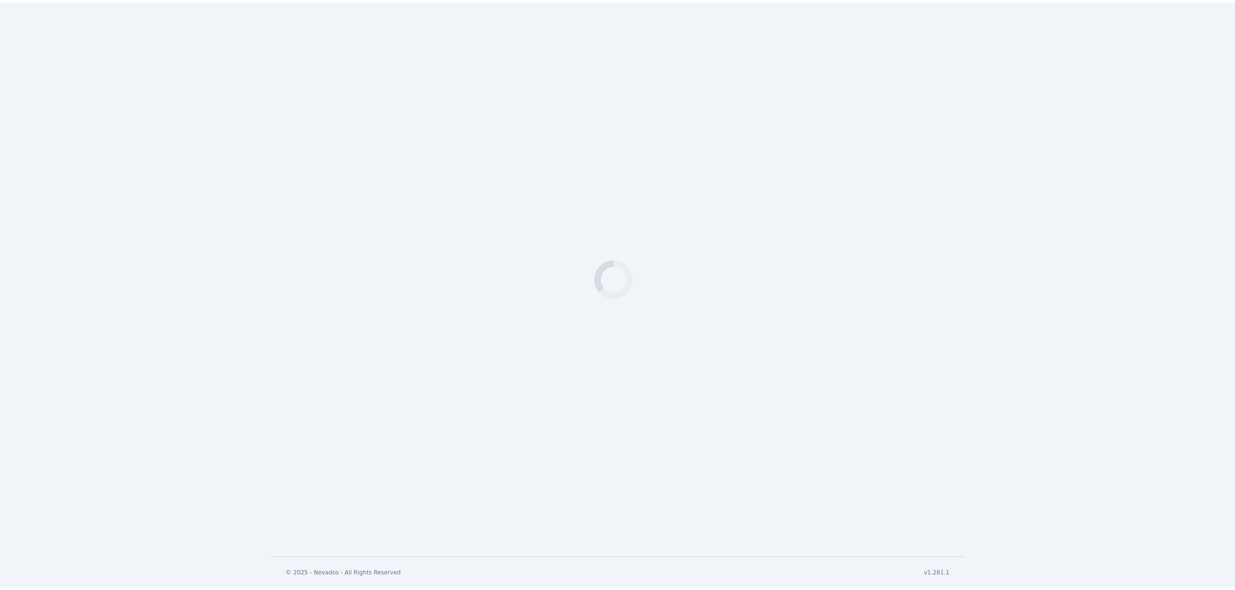
scroll to position [271, 0]
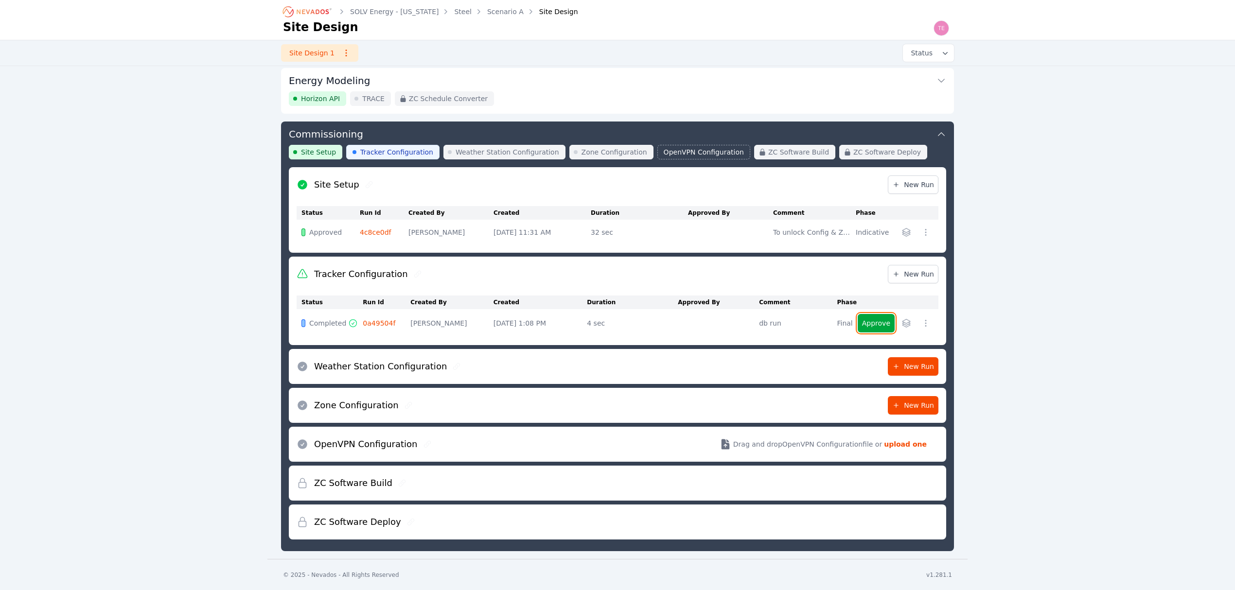
click at [883, 325] on button "Approve" at bounding box center [876, 323] width 37 height 18
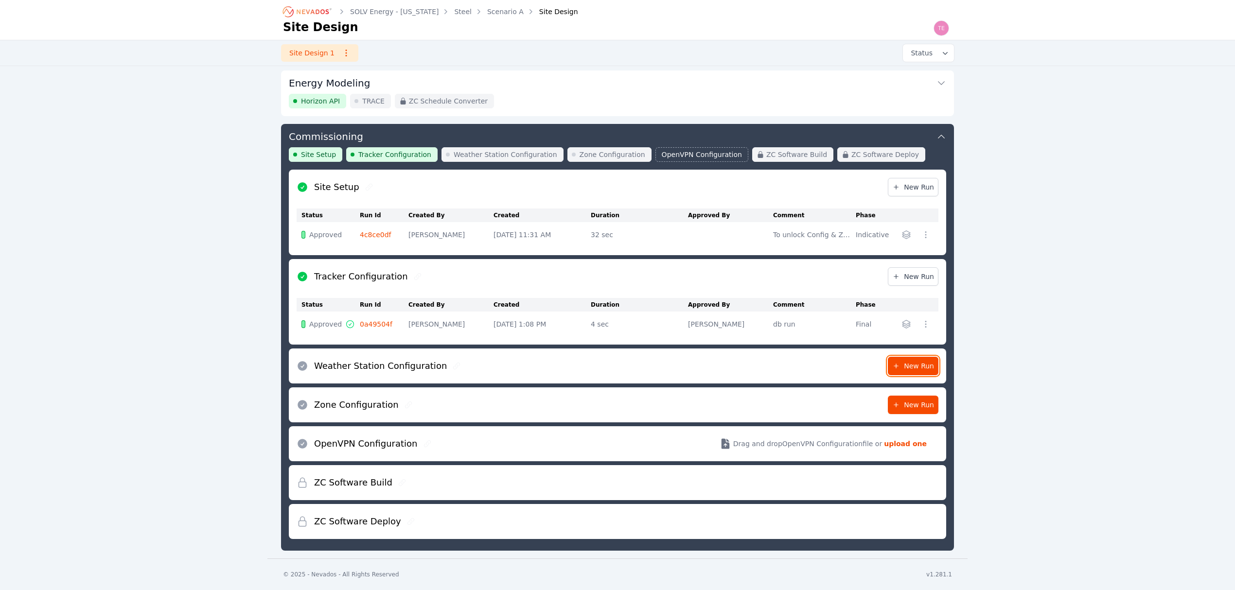
click at [915, 362] on span "New Run" at bounding box center [914, 366] width 42 height 10
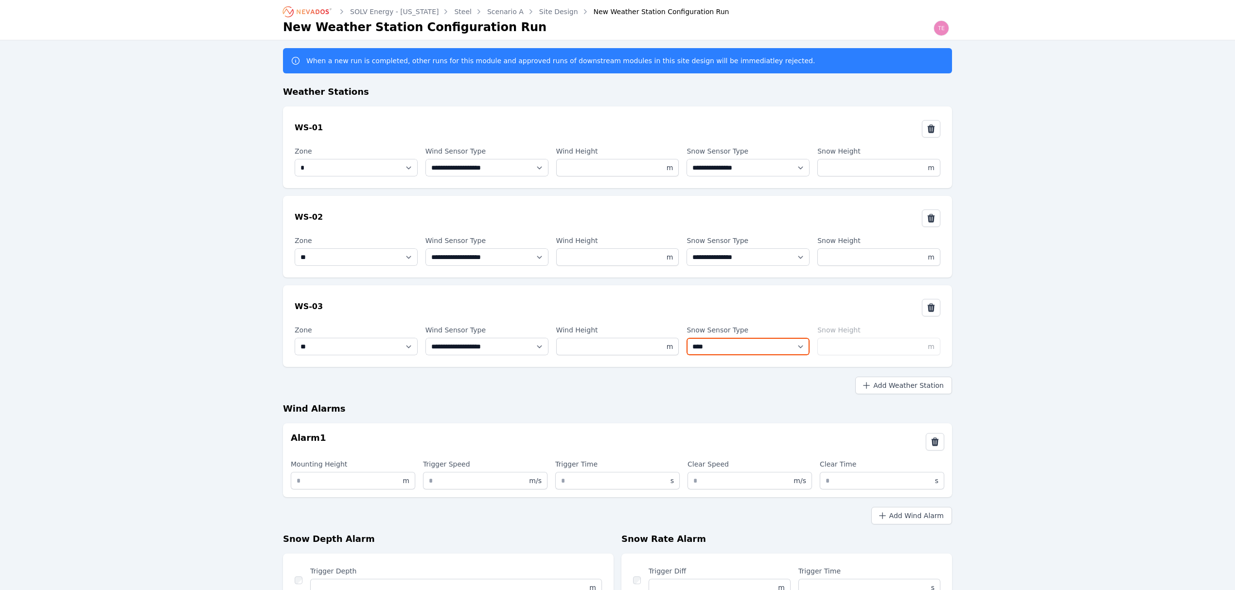
click at [710, 348] on select "**********" at bounding box center [748, 347] width 123 height 18
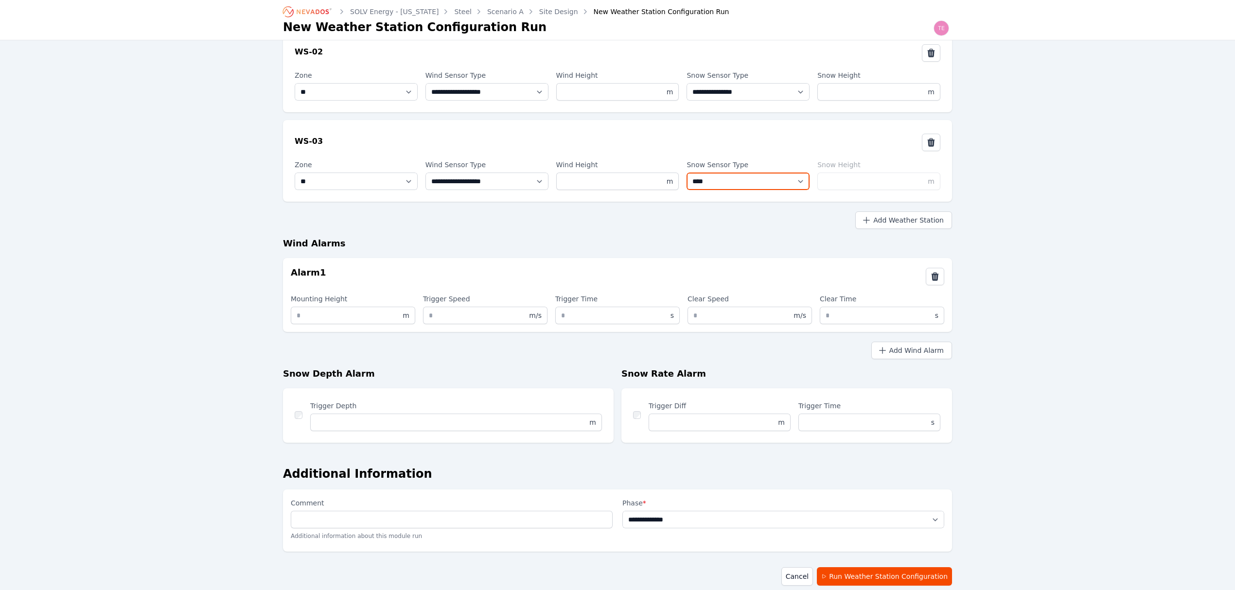
scroll to position [195, 0]
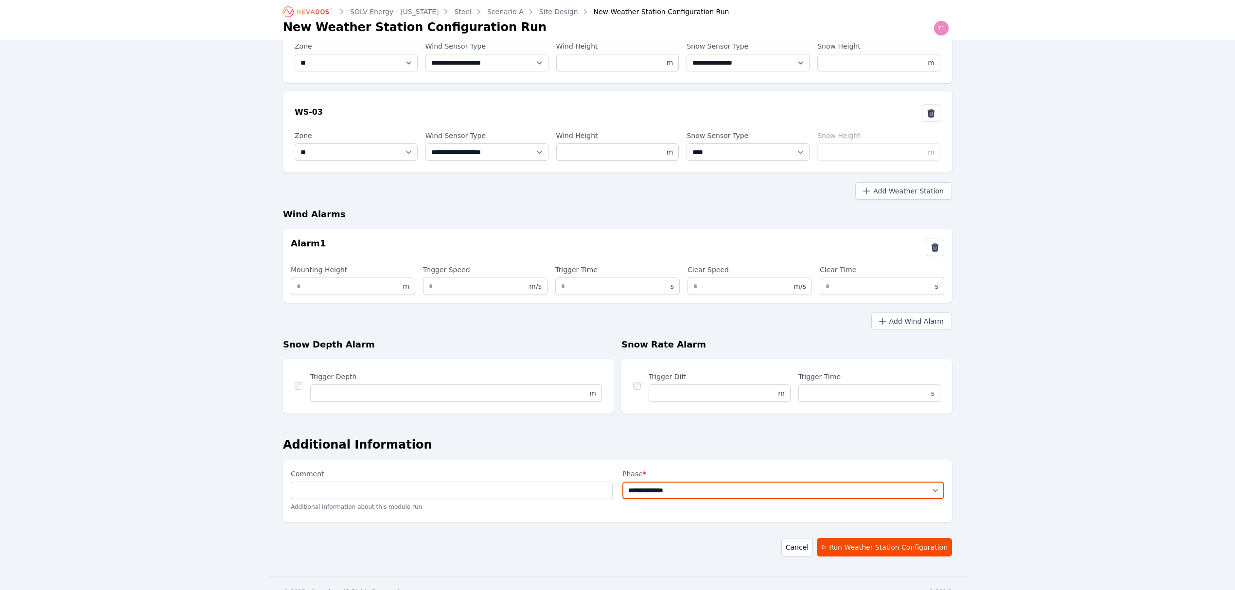
click at [825, 485] on select "**********" at bounding box center [784, 491] width 322 height 18
select select "*****"
click at [623, 482] on select "**********" at bounding box center [784, 491] width 322 height 18
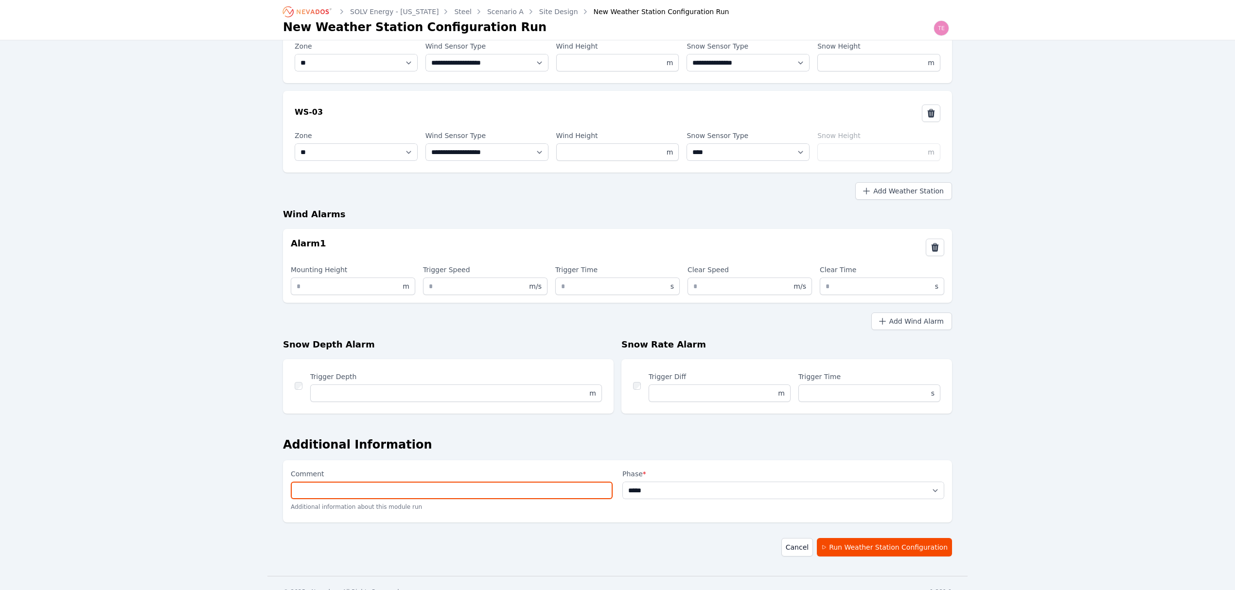
click at [518, 495] on input "Comment" at bounding box center [452, 491] width 322 height 18
type input "******"
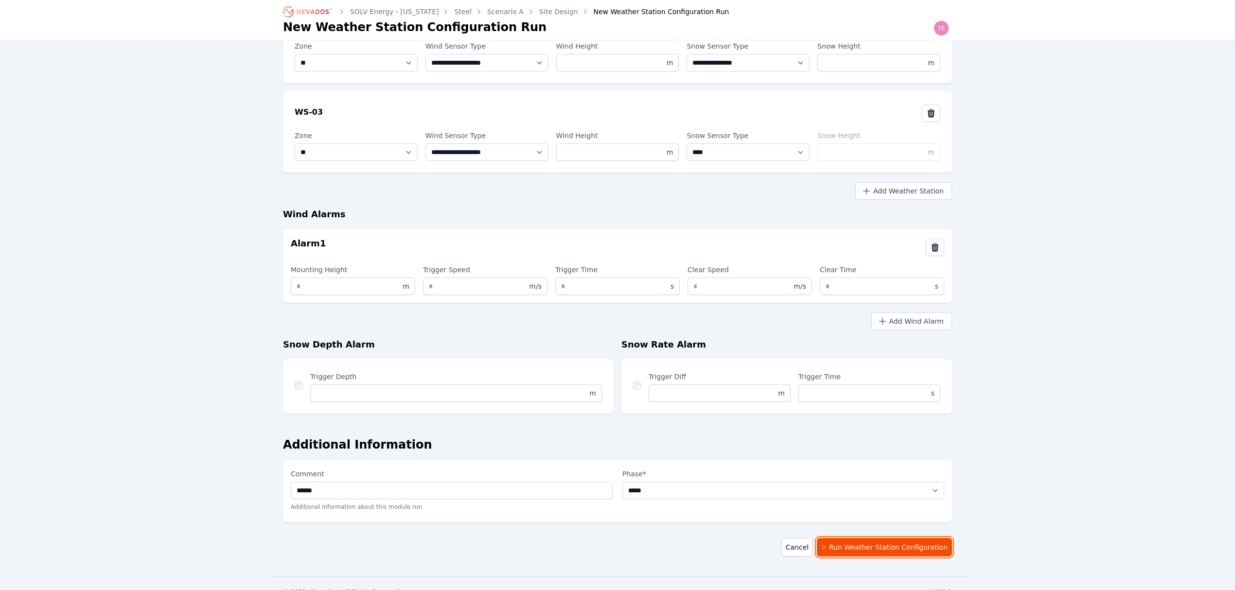
click at [876, 545] on button "Run Weather Station Configuration" at bounding box center [884, 547] width 135 height 18
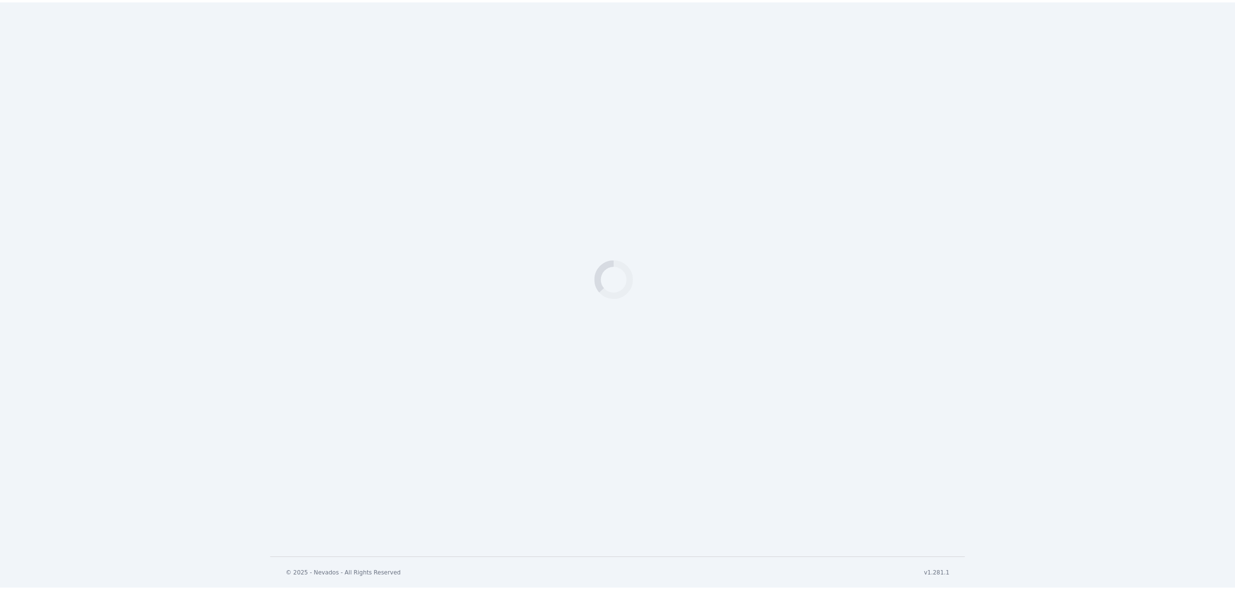
scroll to position [325, 0]
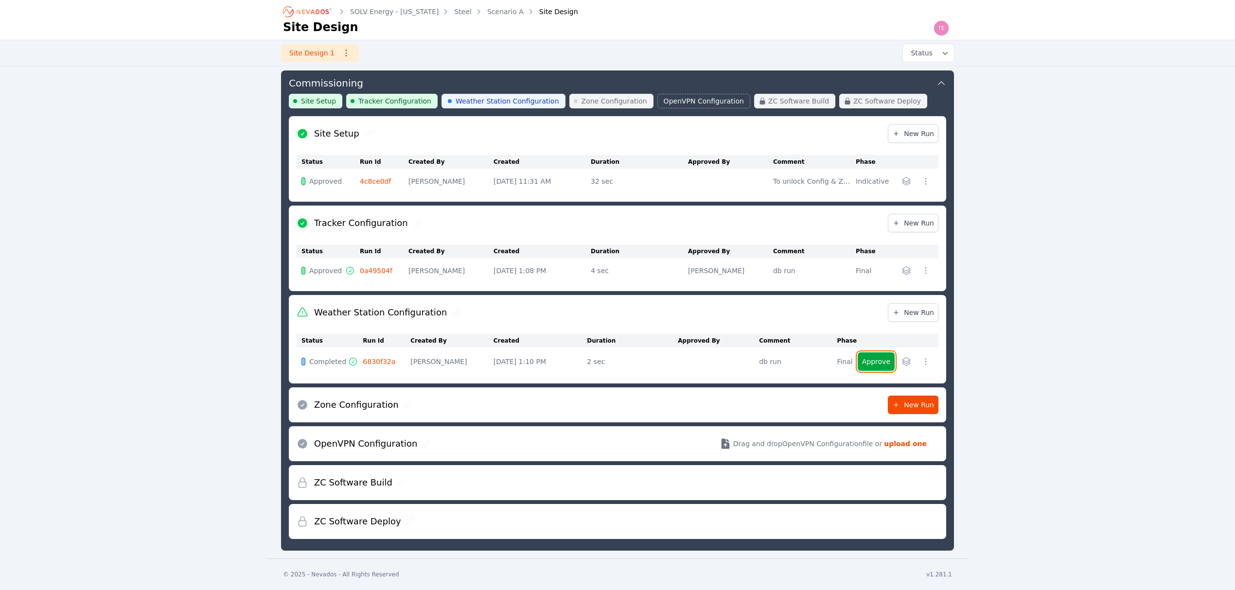
click at [882, 356] on button "Approve" at bounding box center [876, 362] width 37 height 18
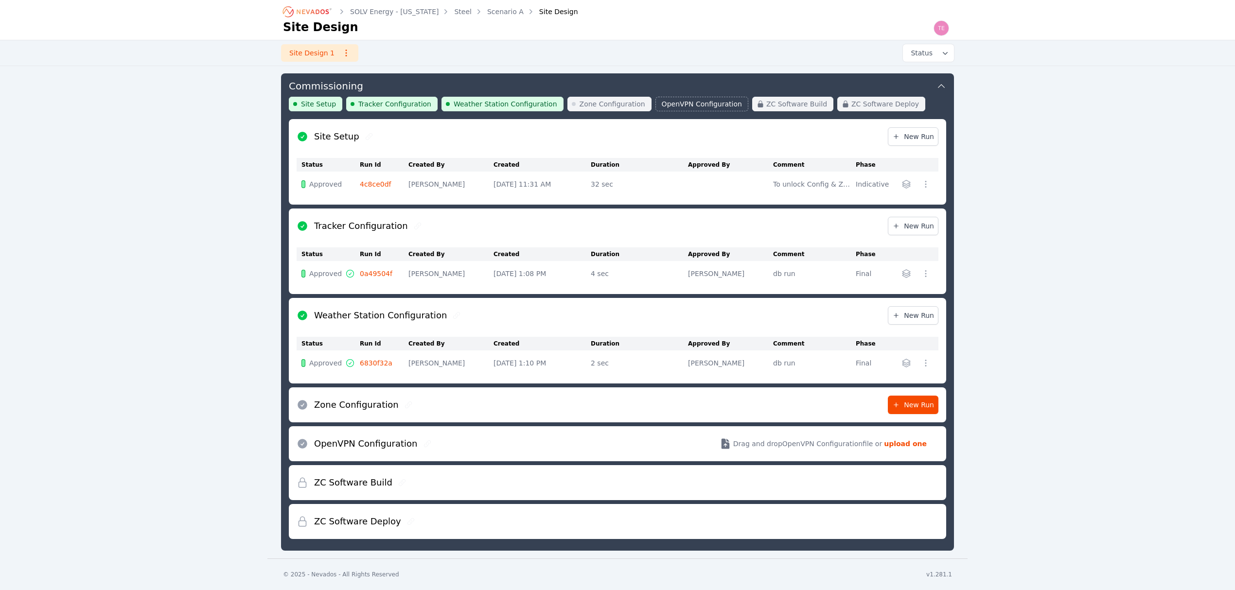
scroll to position [322, 0]
click at [915, 406] on span "New Run" at bounding box center [914, 405] width 42 height 10
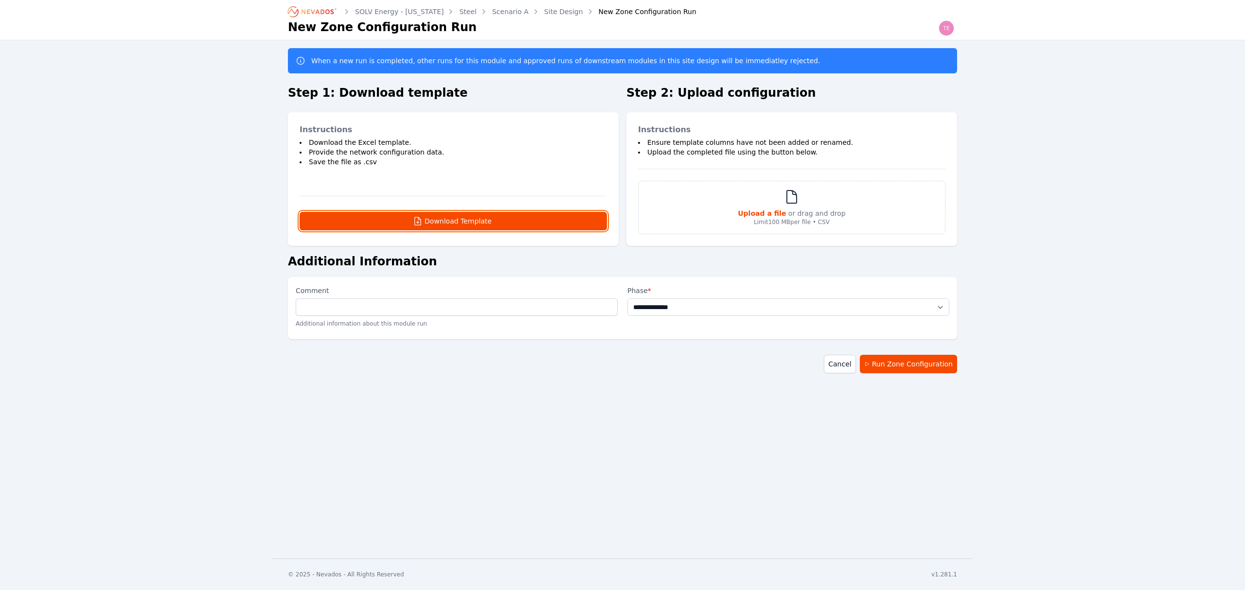
click at [479, 222] on button "Download Template" at bounding box center [453, 221] width 307 height 18
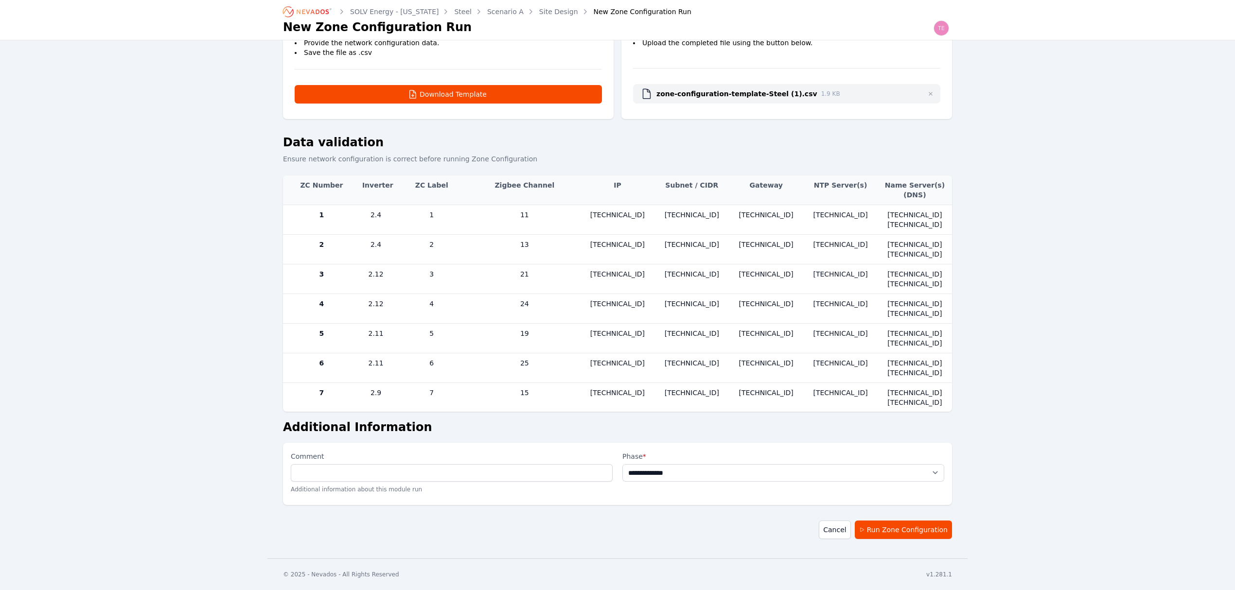
scroll to position [110, 0]
click at [440, 470] on input "Comment" at bounding box center [452, 473] width 322 height 18
type input "******"
click at [693, 476] on select "**********" at bounding box center [784, 473] width 322 height 18
select select "*****"
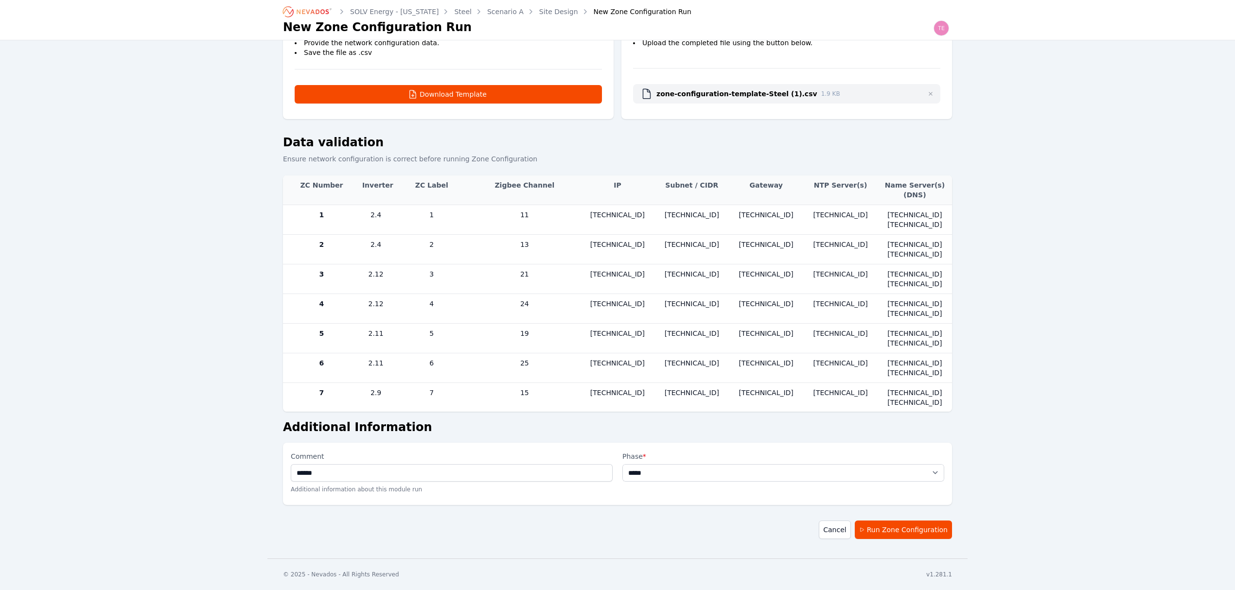
click at [623, 464] on select "**********" at bounding box center [784, 473] width 322 height 18
click at [907, 528] on button "Run Zone Configuration" at bounding box center [903, 530] width 97 height 18
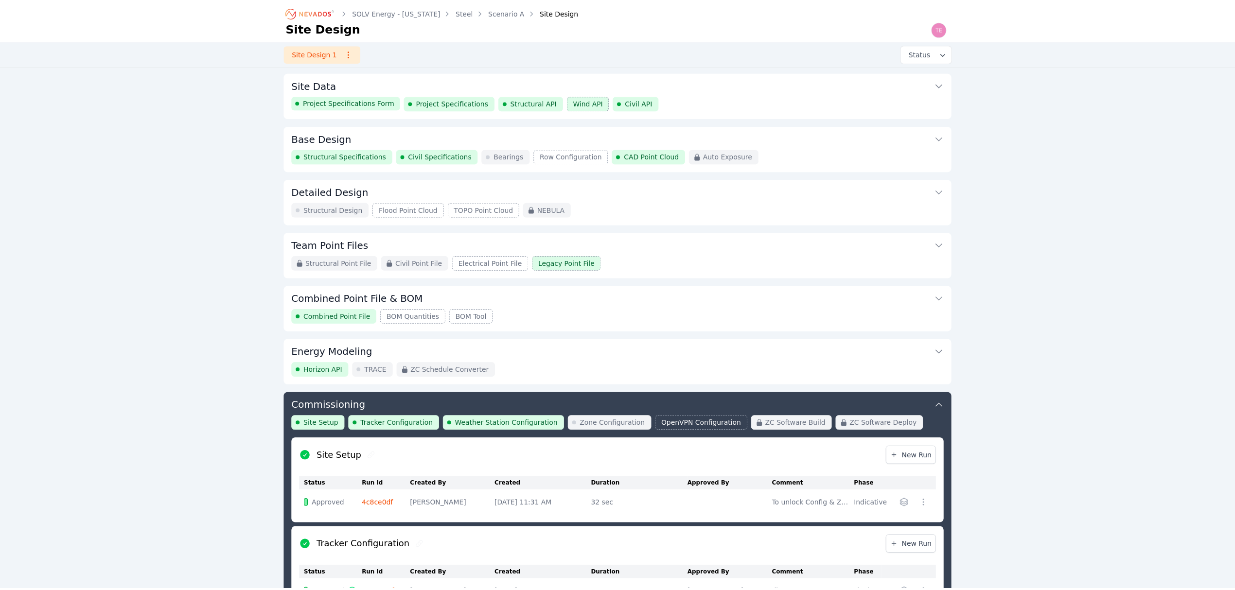
scroll to position [373, 0]
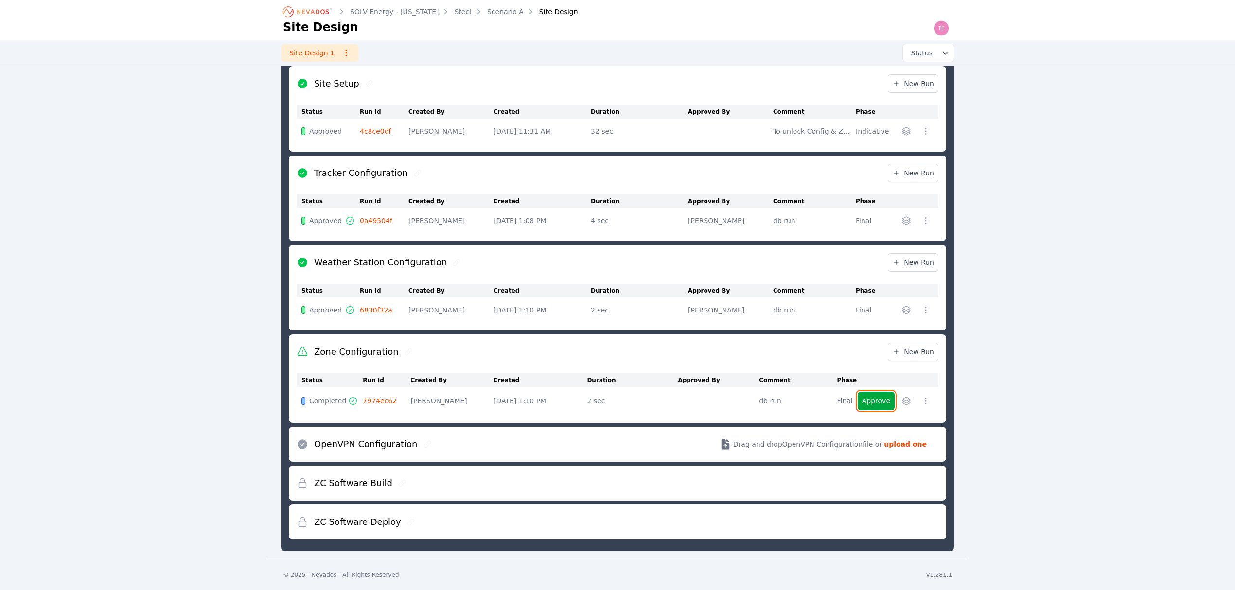
click at [882, 399] on button "Approve" at bounding box center [876, 401] width 37 height 18
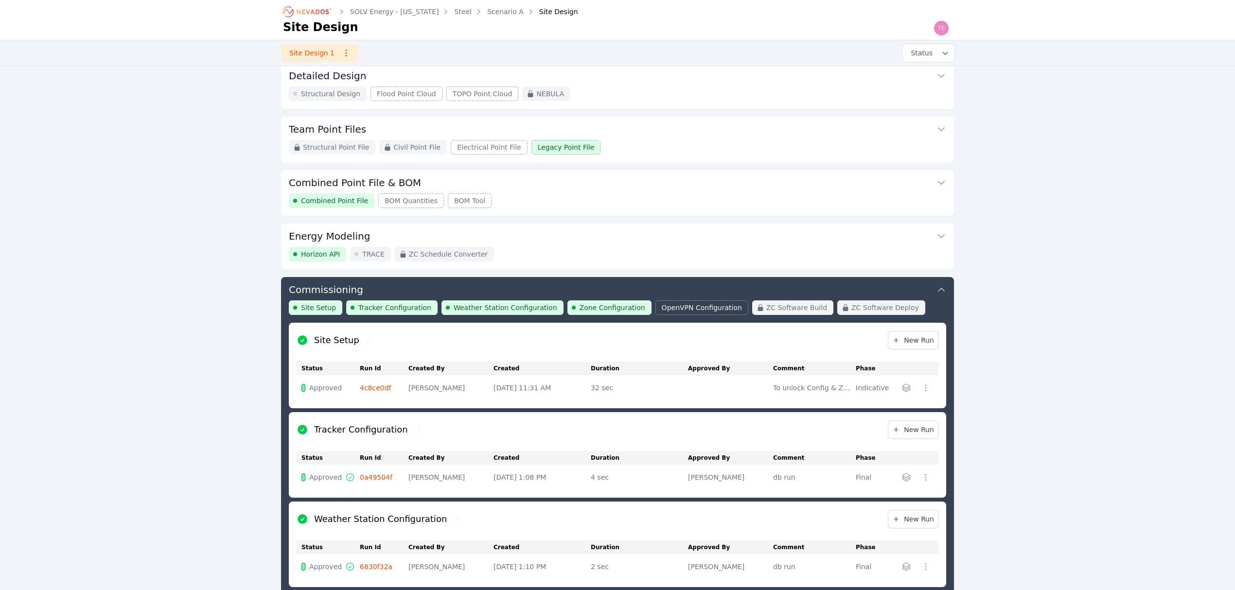
scroll to position [113, 0]
